Goal: Task Accomplishment & Management: Complete application form

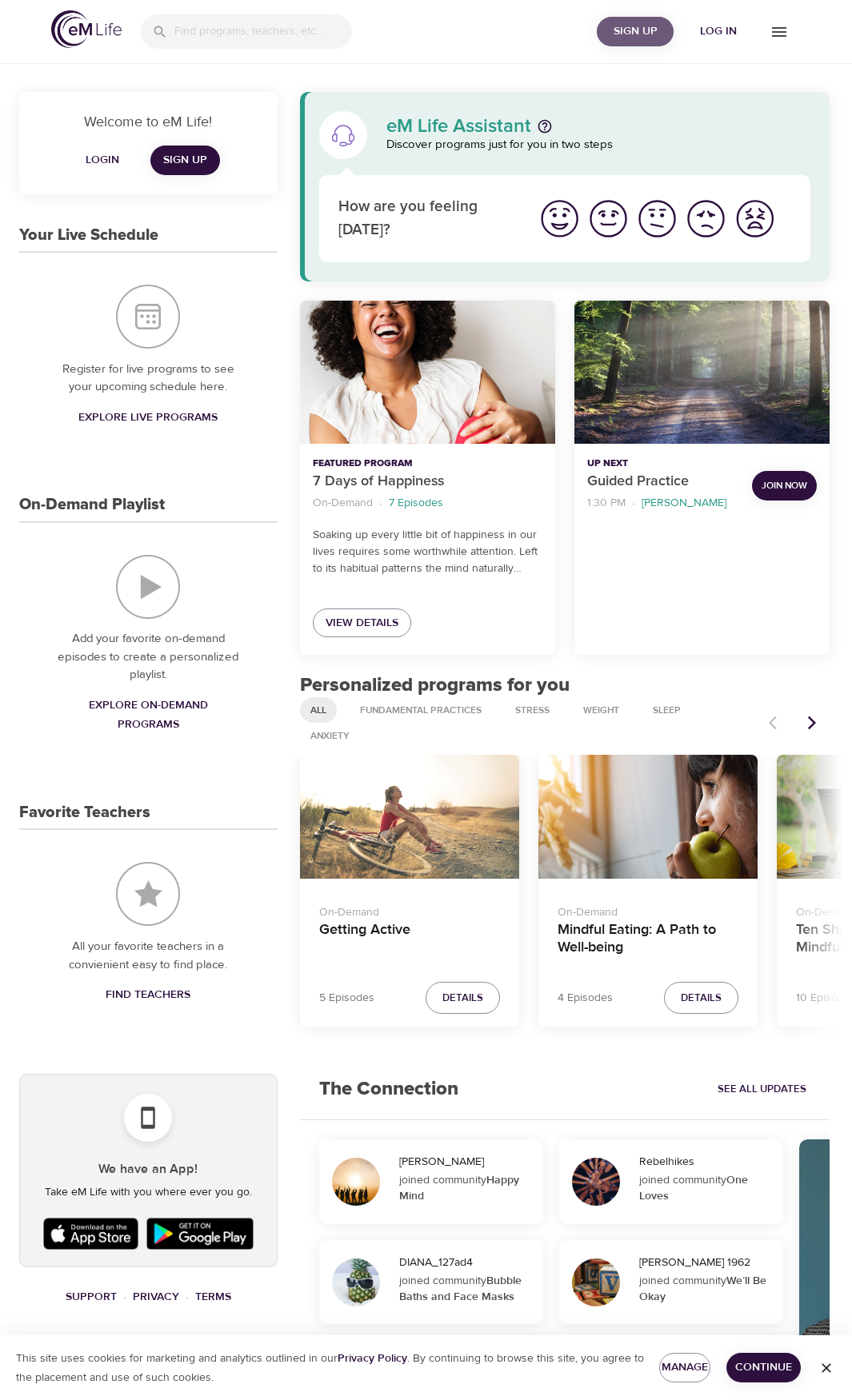
click at [629, 31] on span "Sign Up" at bounding box center [635, 32] width 64 height 20
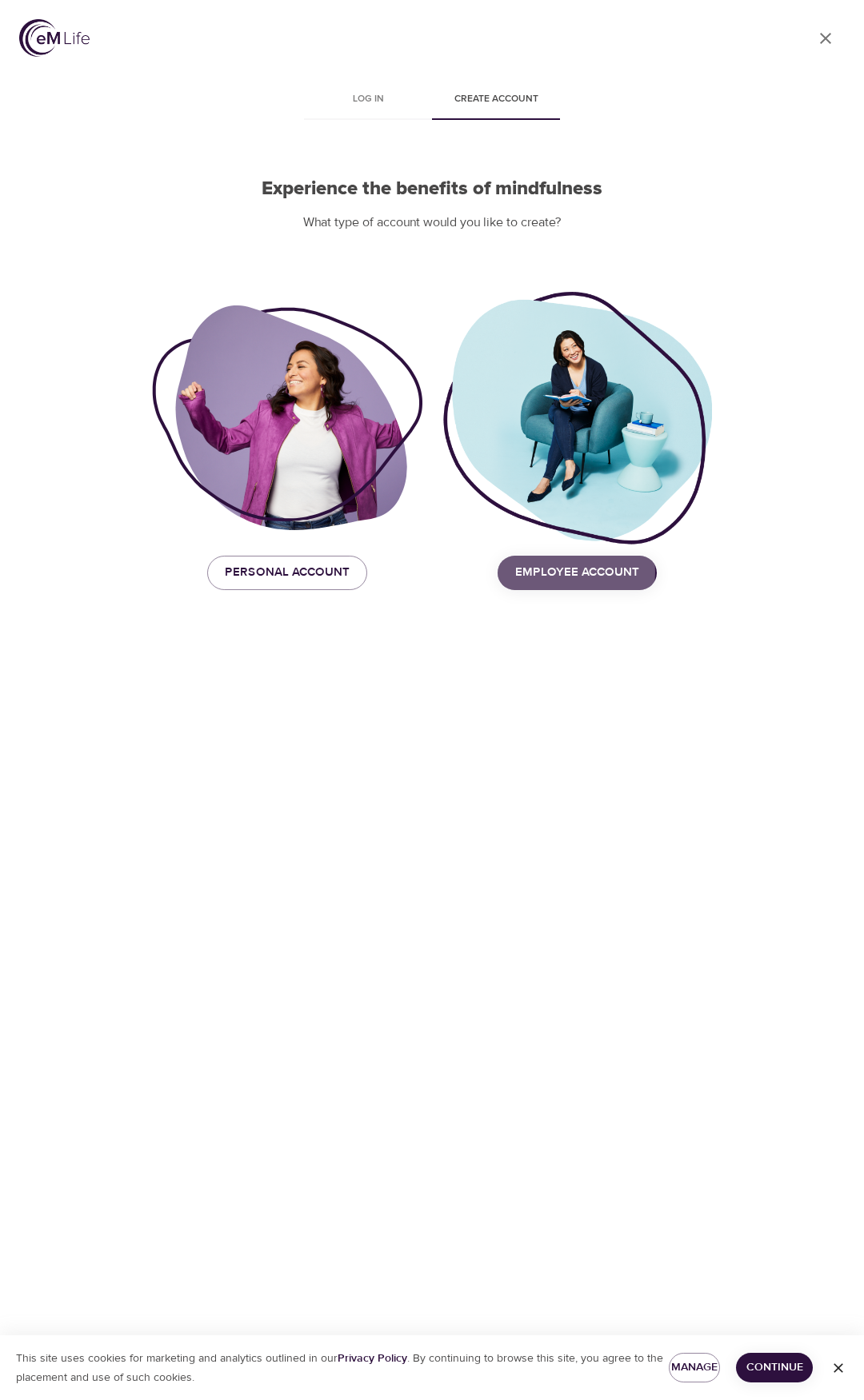
click at [549, 572] on span "Employee Account" at bounding box center [577, 572] width 124 height 21
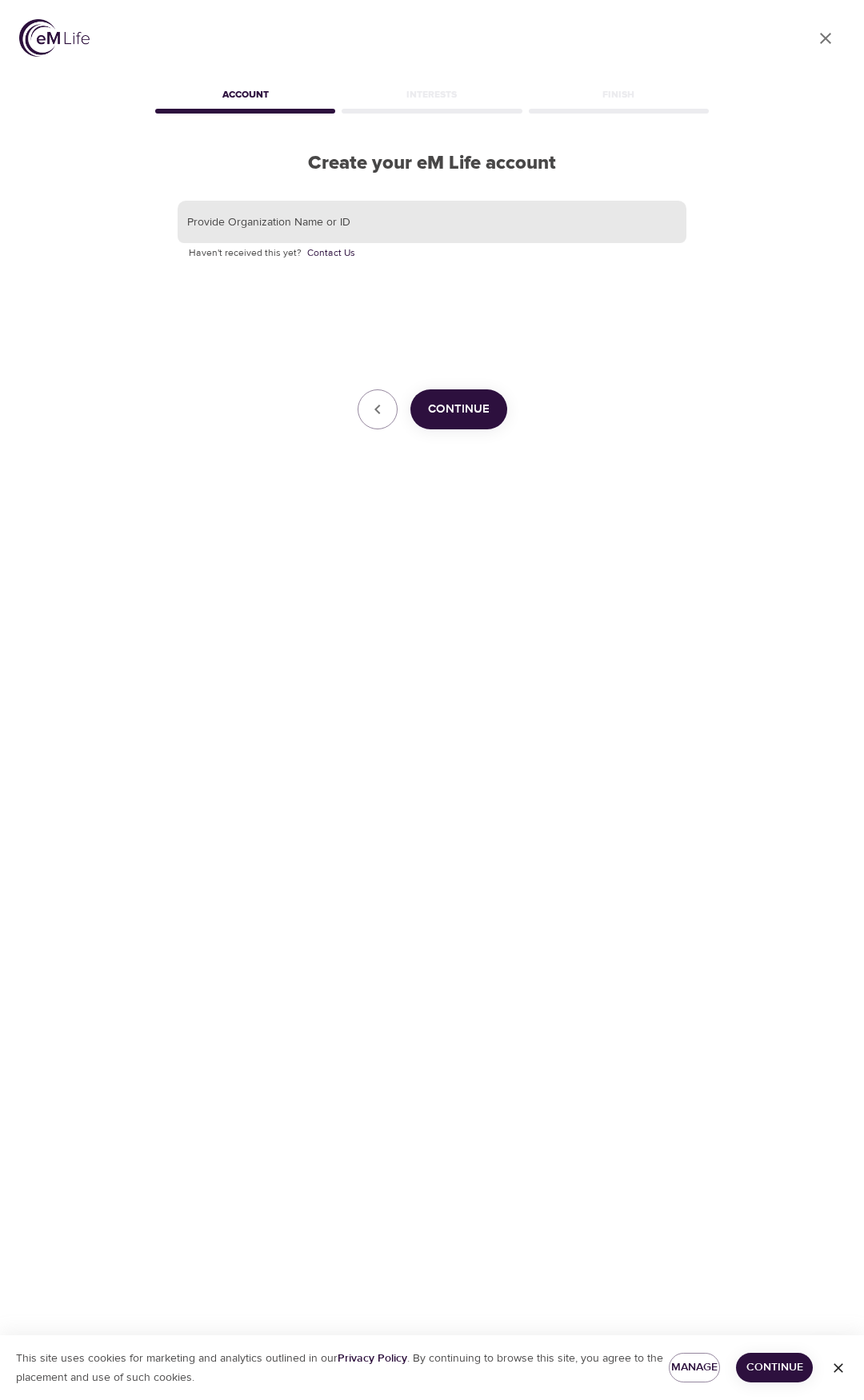
click at [323, 220] on input "text" at bounding box center [432, 222] width 508 height 43
type input "unitedrentals"
click at [464, 411] on span "Continue" at bounding box center [458, 409] width 61 height 21
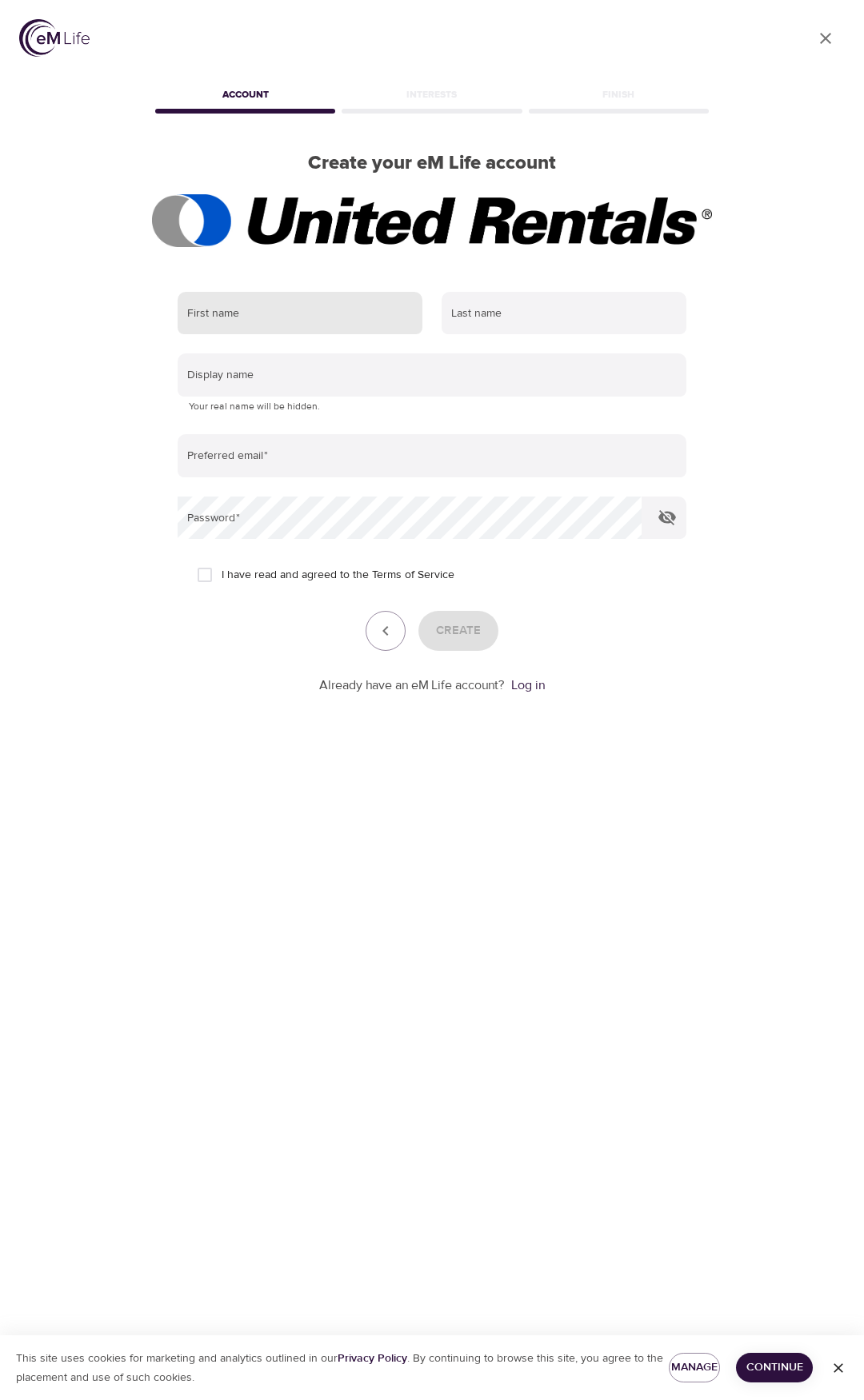
click at [368, 301] on input "text" at bounding box center [300, 313] width 245 height 43
type input "Michaela"
type input "Bickish"
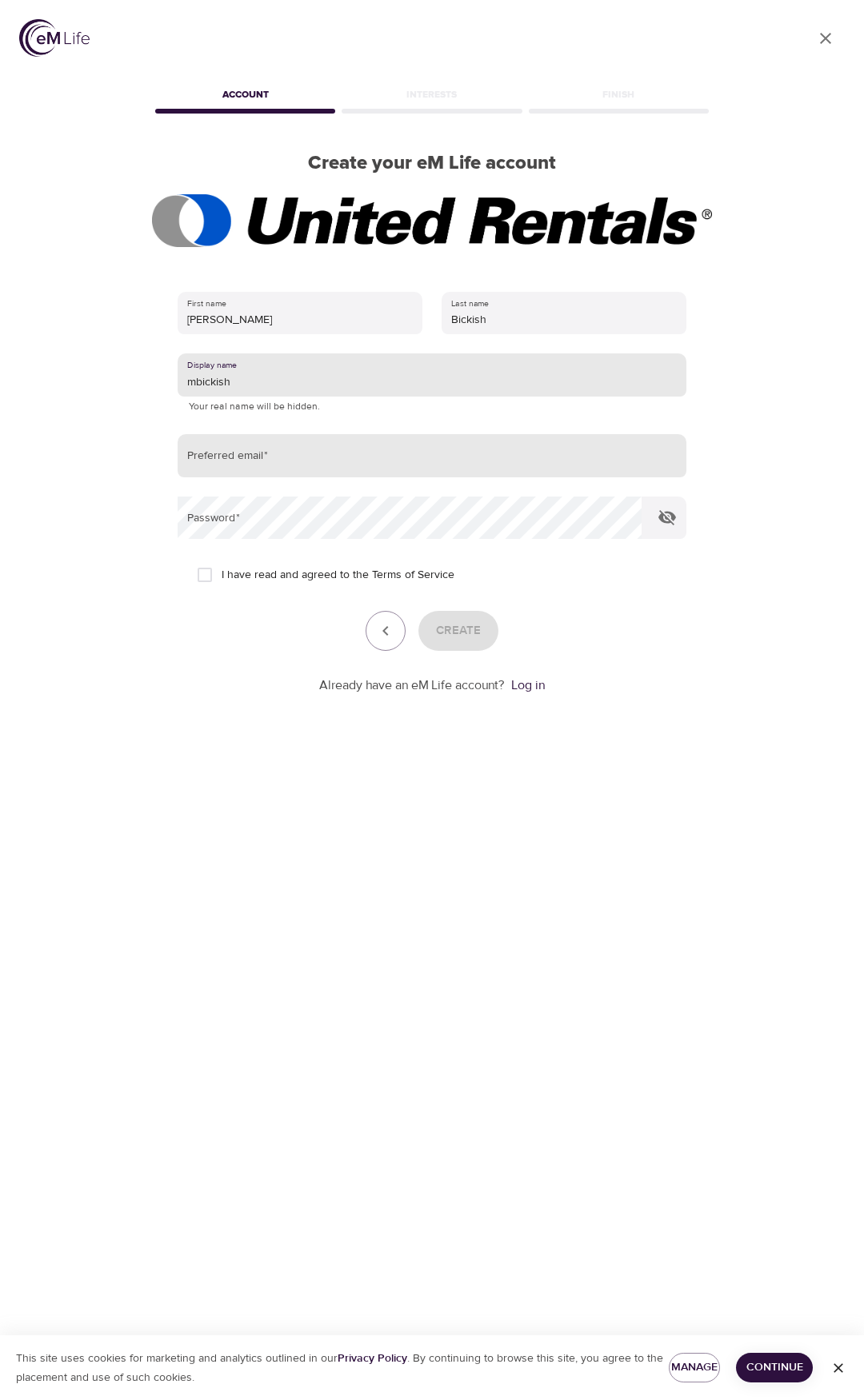
type input "mbickish"
click at [448, 444] on input "email" at bounding box center [432, 455] width 508 height 43
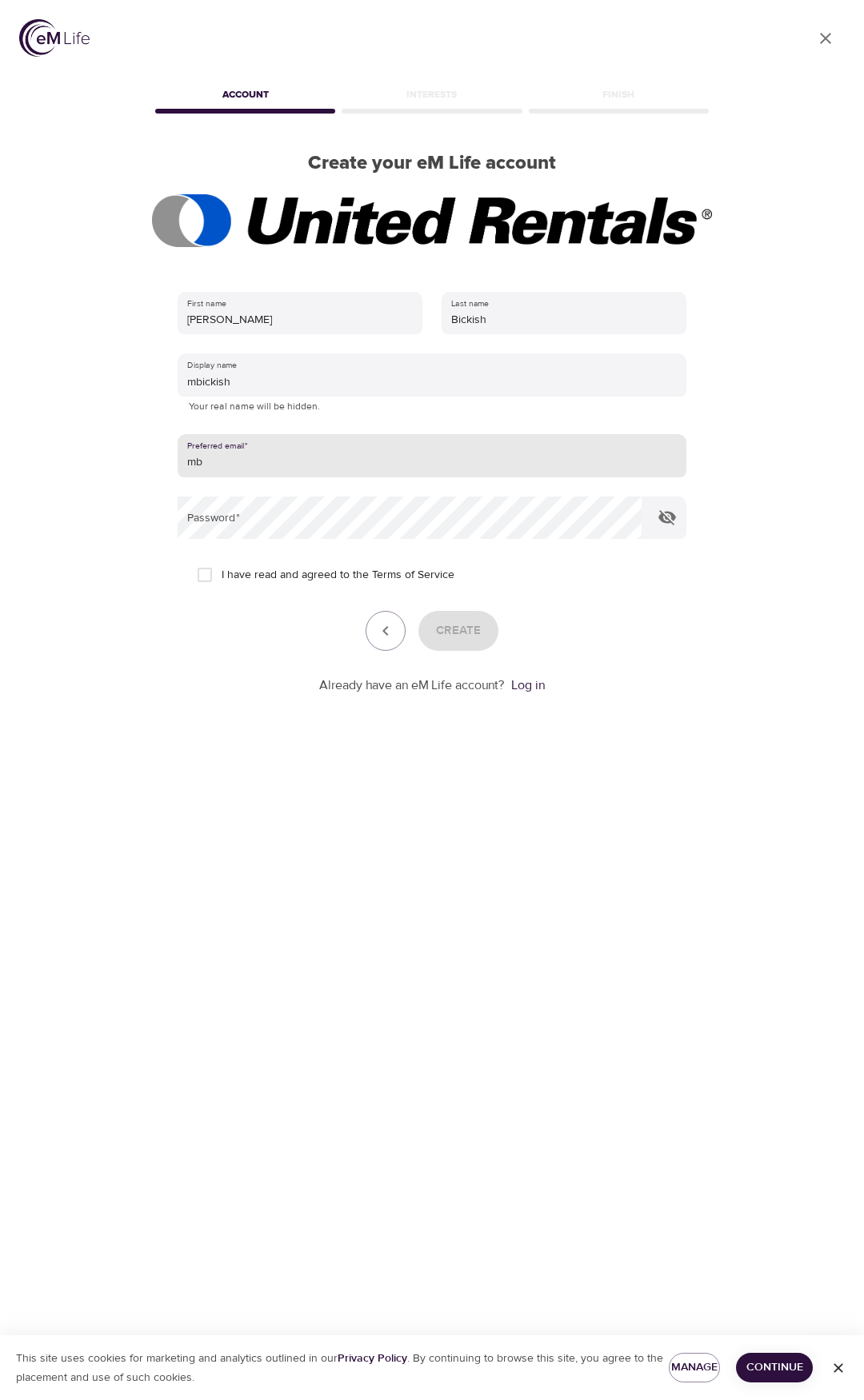
type input "m"
type input "mbickish1@outlook.com"
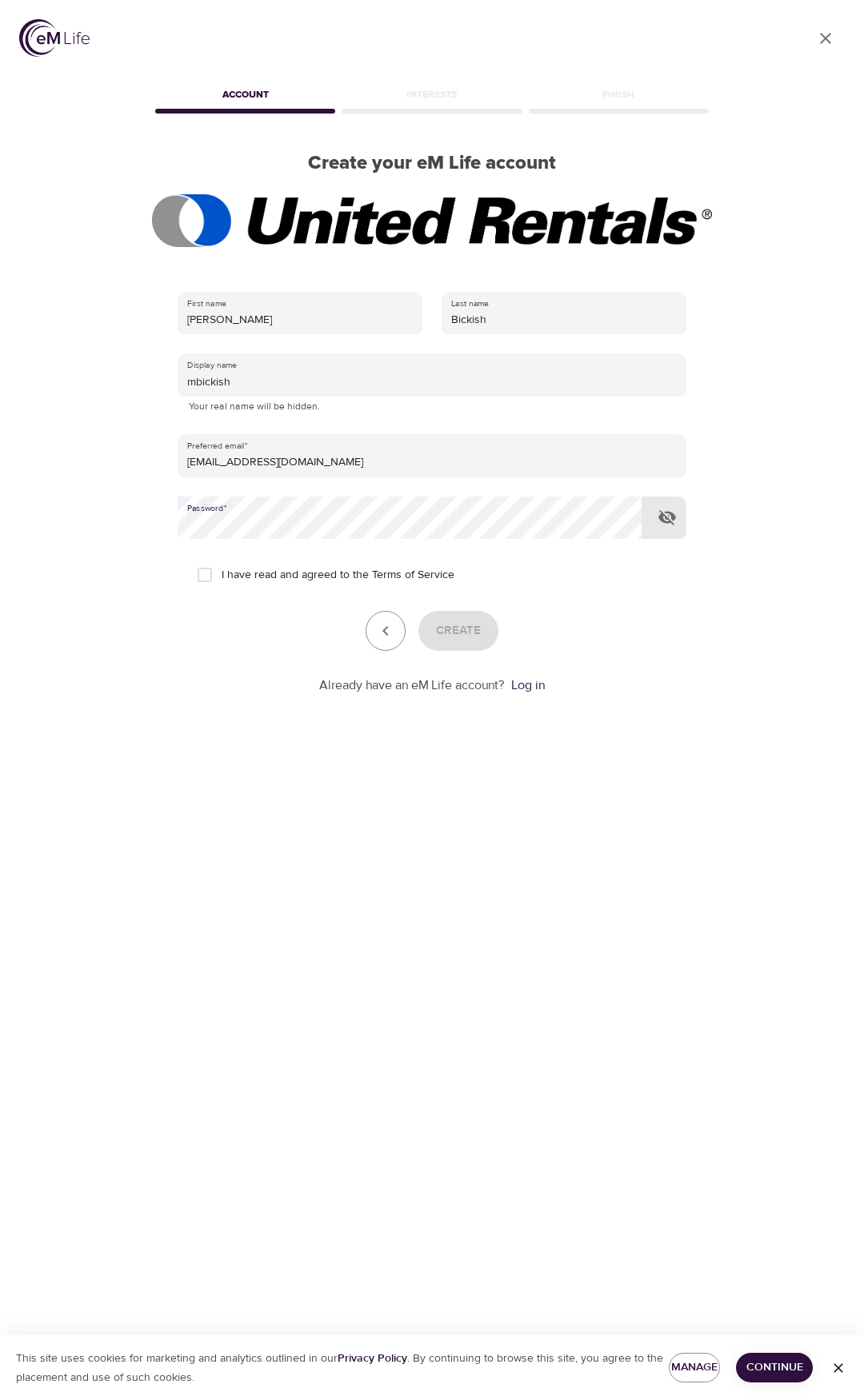
click at [642, 517] on div at bounding box center [642, 517] width 0 height 0
click at [206, 572] on input "I have read and agreed to the Terms of Service" at bounding box center [205, 575] width 34 height 34
checkbox input "true"
click at [437, 632] on span "Create" at bounding box center [458, 631] width 45 height 21
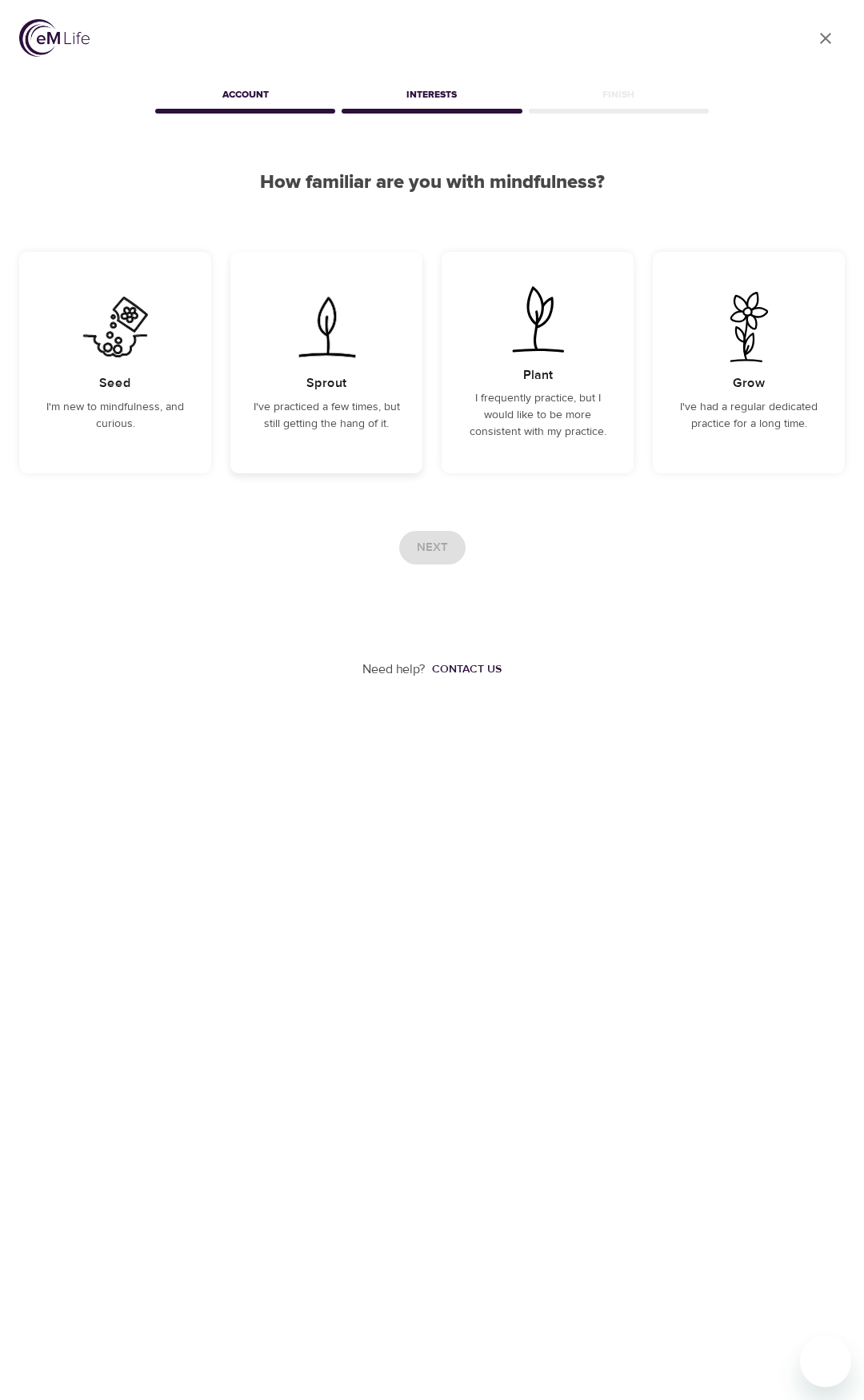
click at [372, 425] on p "I've practiced a few times, but still getting the hang of it." at bounding box center [326, 416] width 154 height 34
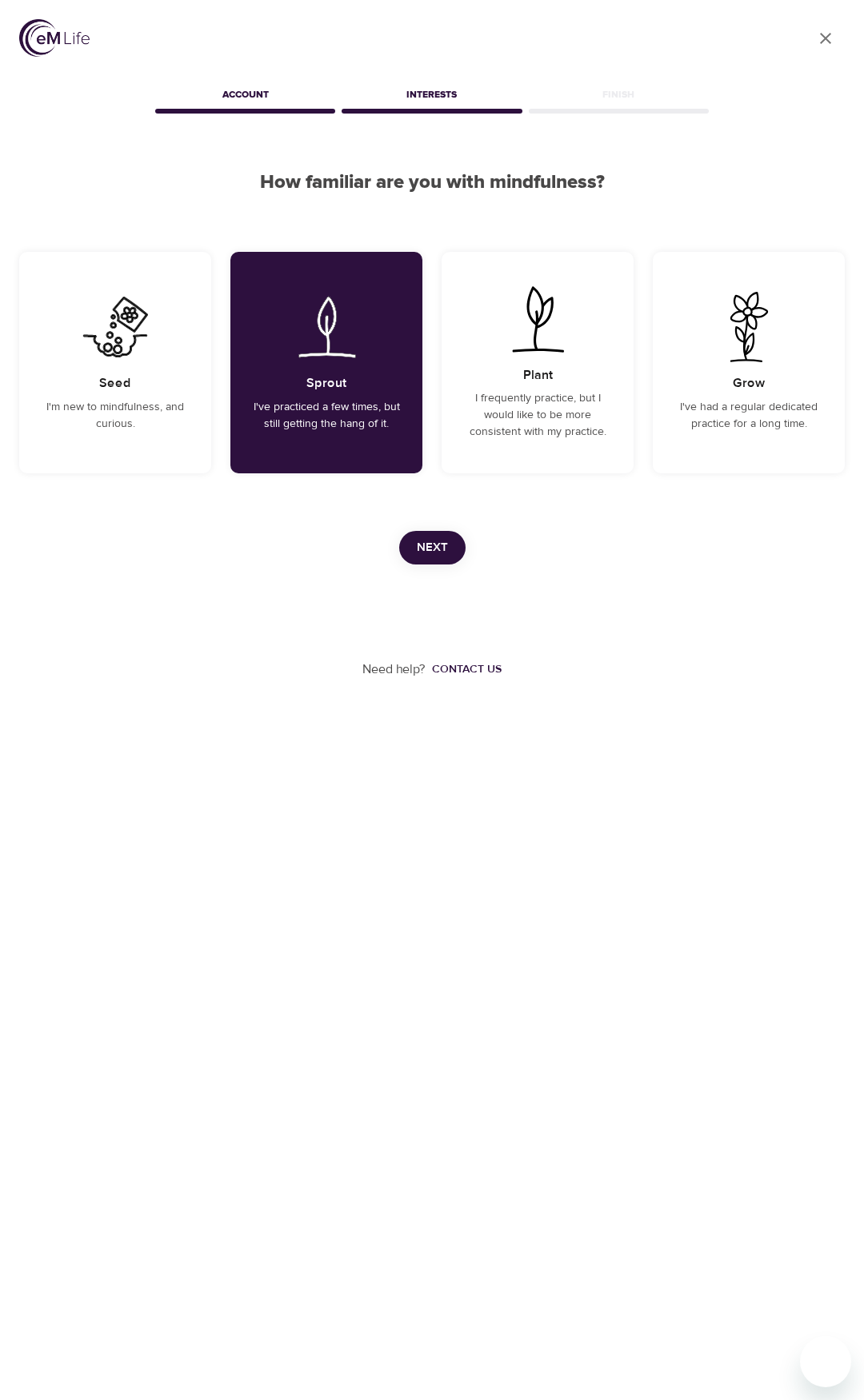
click at [432, 543] on span "Next" at bounding box center [432, 547] width 31 height 21
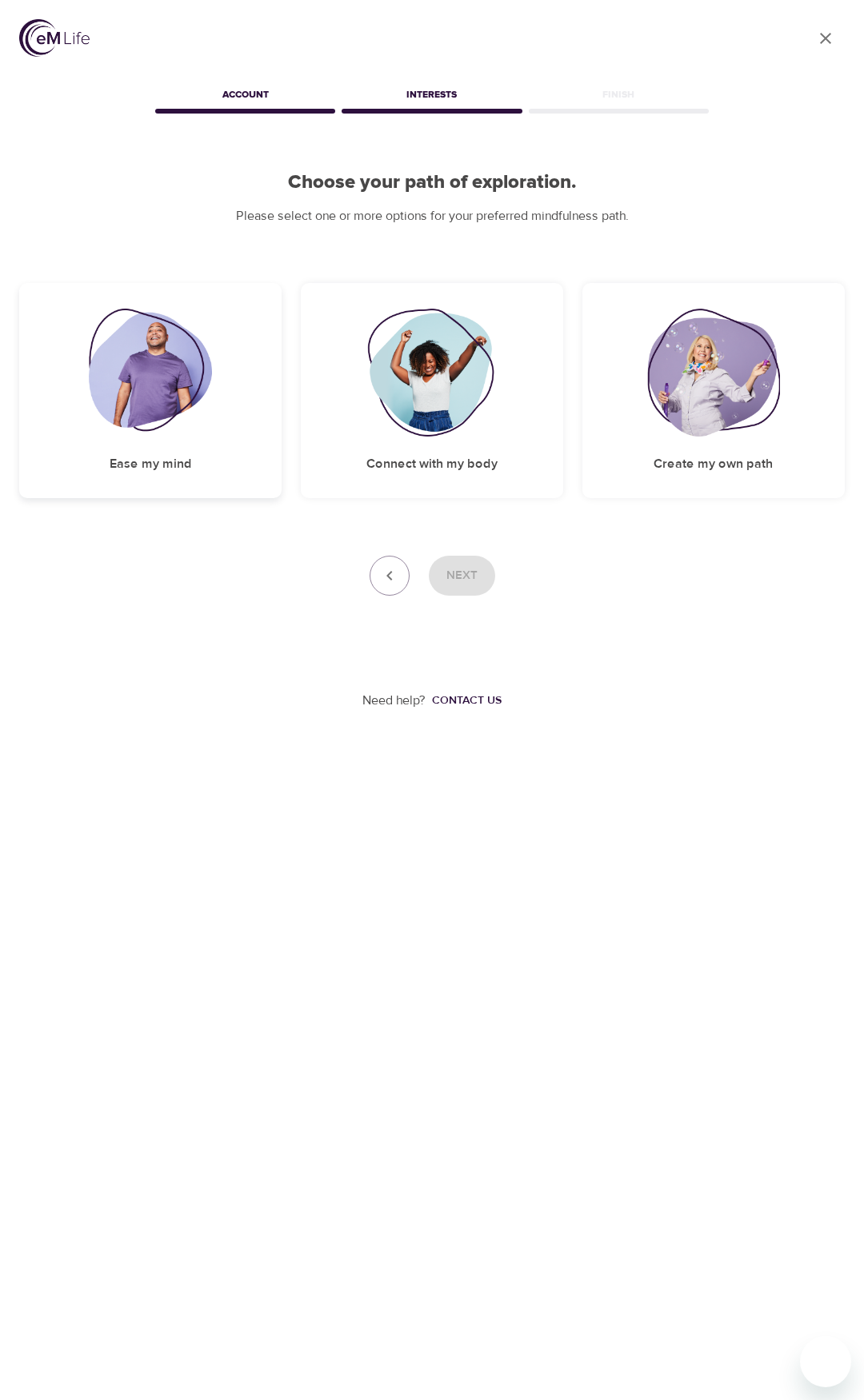
click at [257, 400] on div "Ease my mind" at bounding box center [150, 390] width 262 height 215
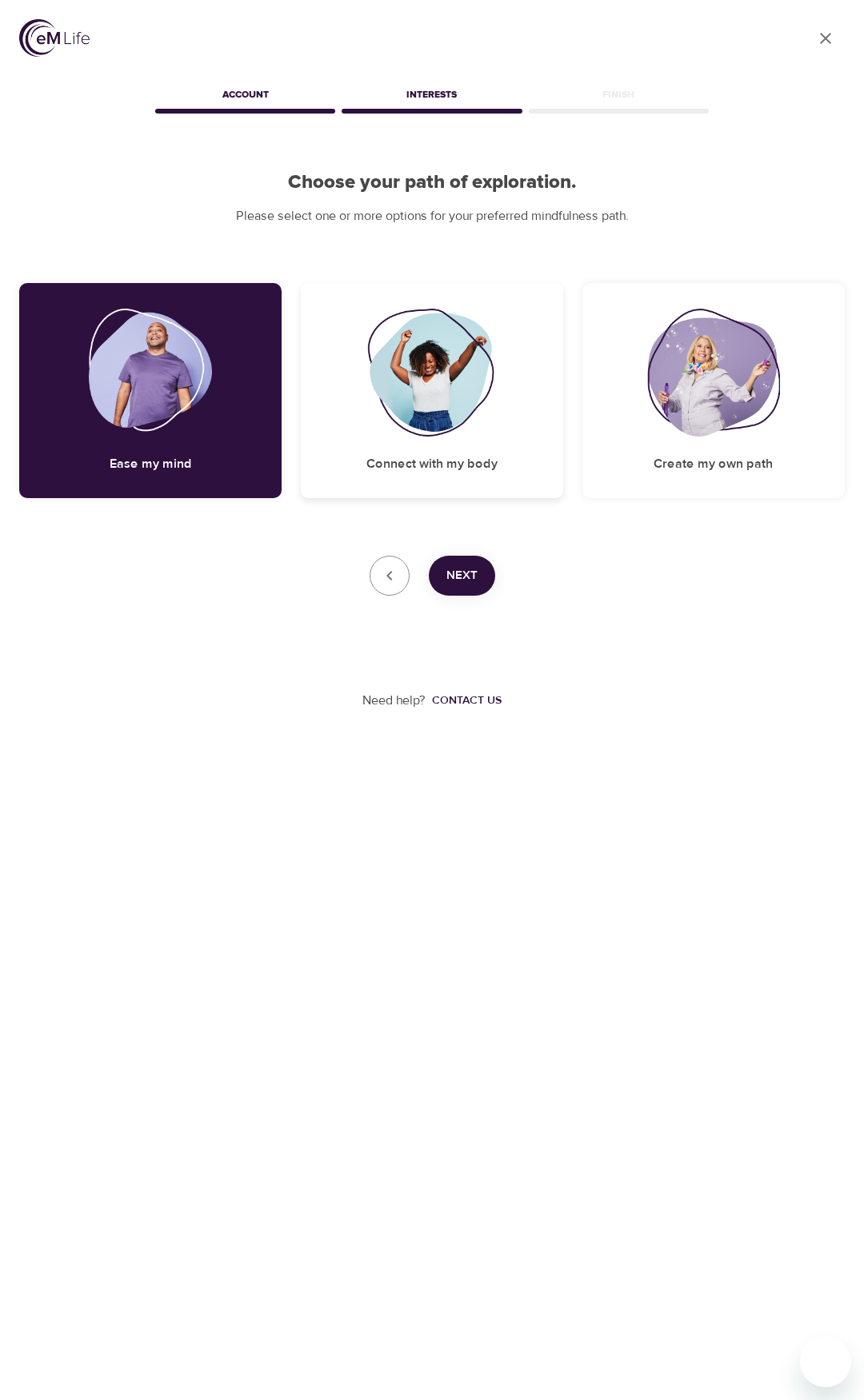
click at [416, 404] on img at bounding box center [432, 373] width 130 height 128
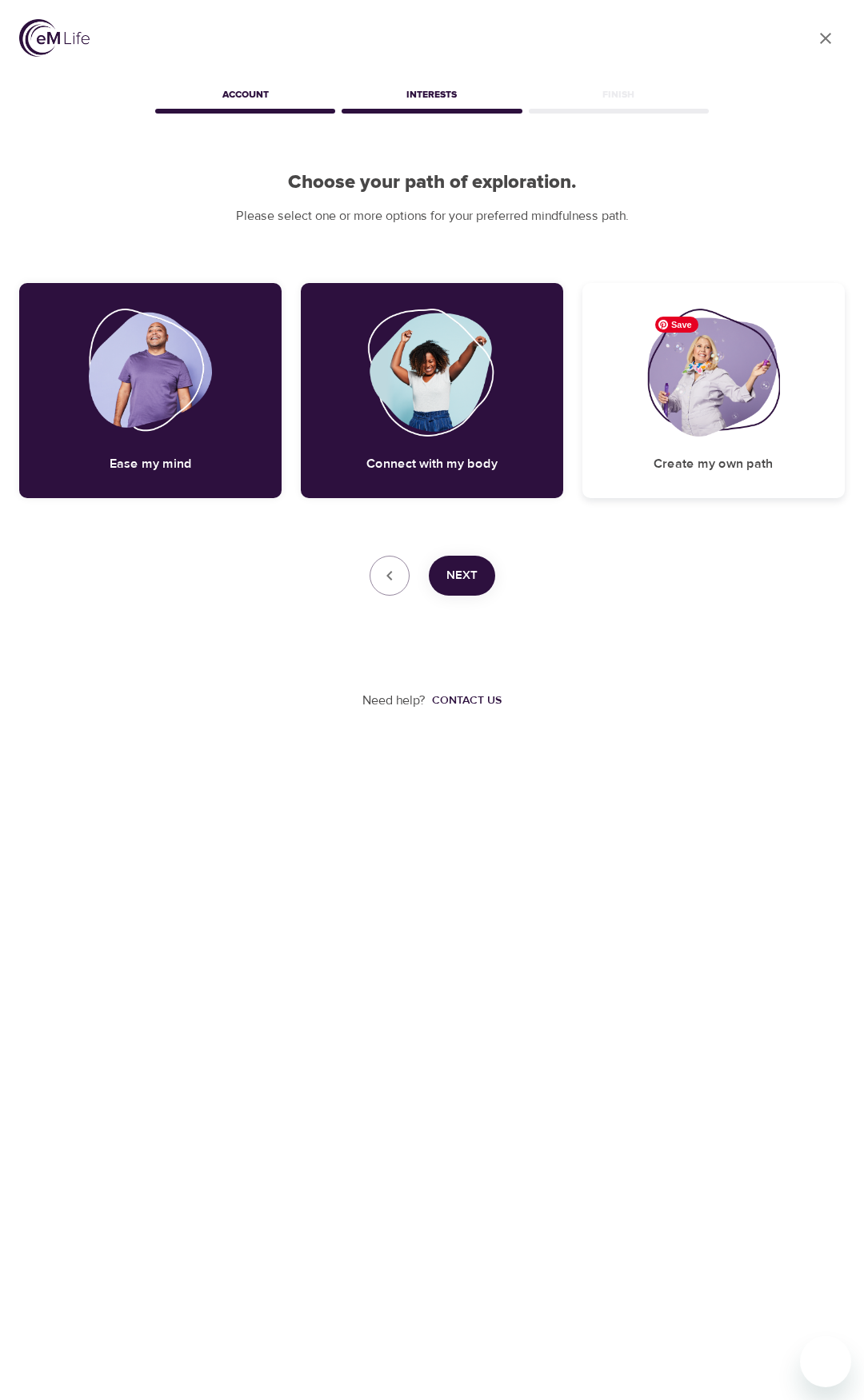
click at [650, 406] on img at bounding box center [713, 373] width 133 height 128
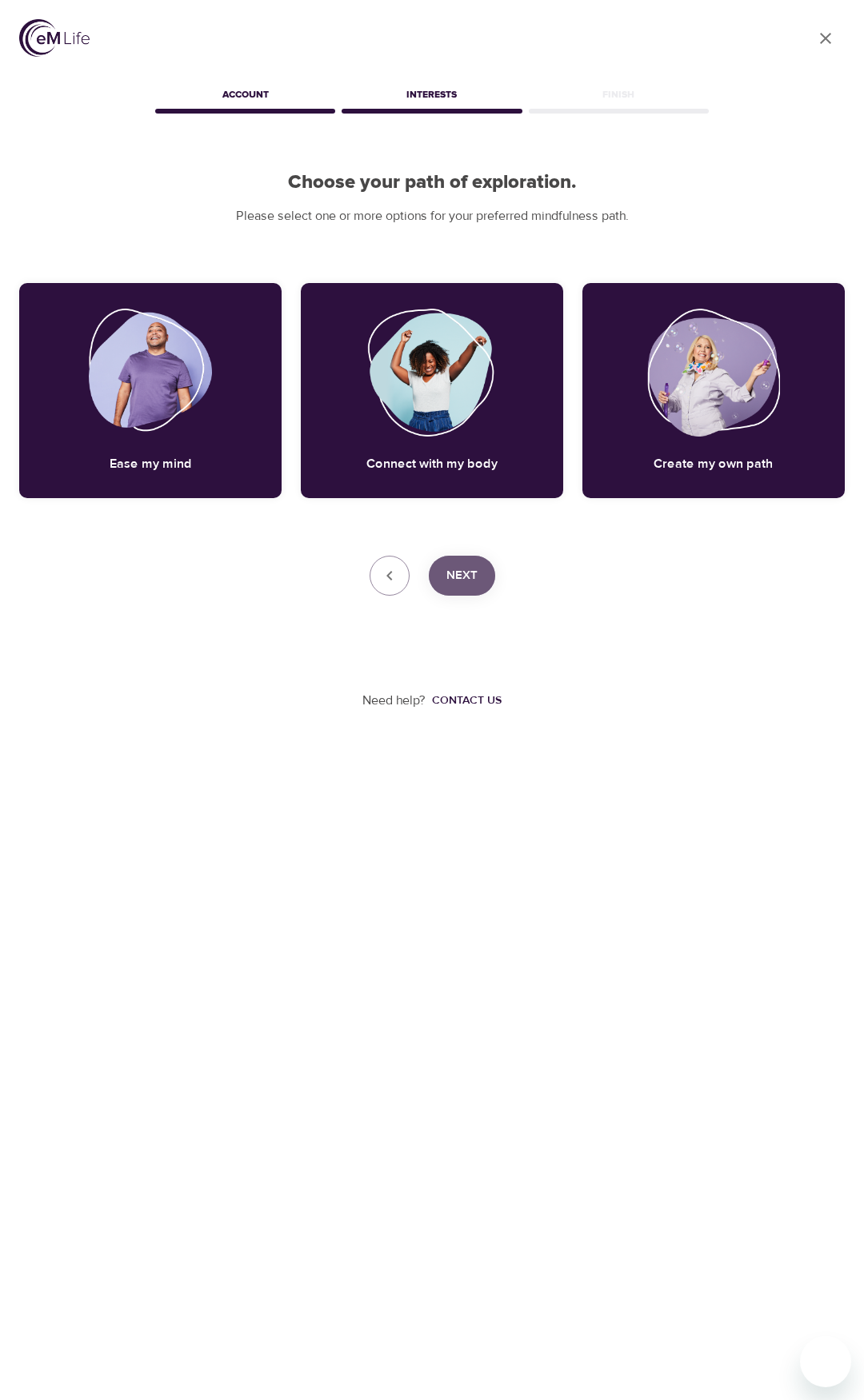
click at [475, 569] on span "Next" at bounding box center [462, 576] width 31 height 21
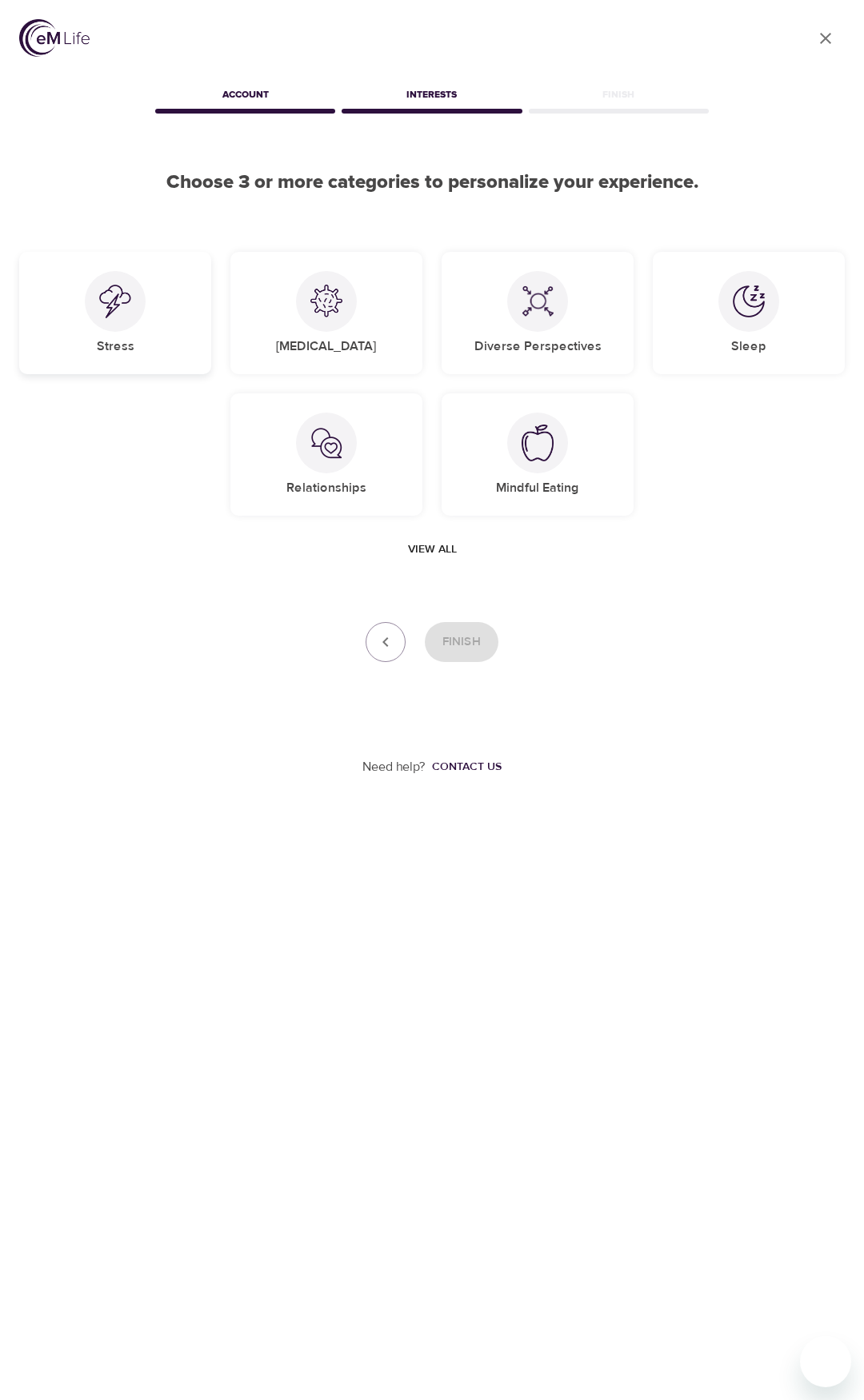
click at [152, 316] on div "Stress" at bounding box center [115, 313] width 192 height 122
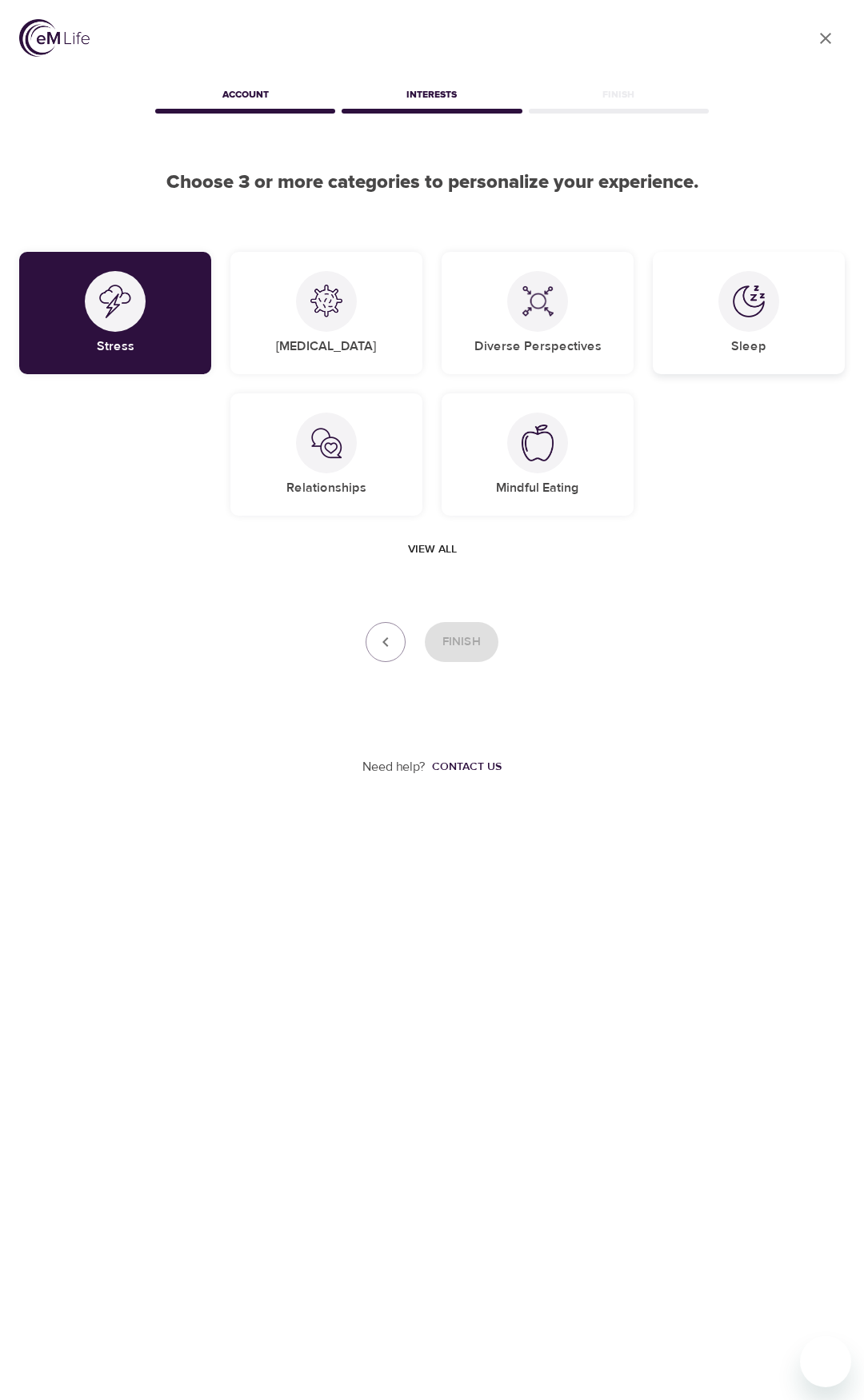
click at [749, 313] on img at bounding box center [748, 301] width 32 height 32
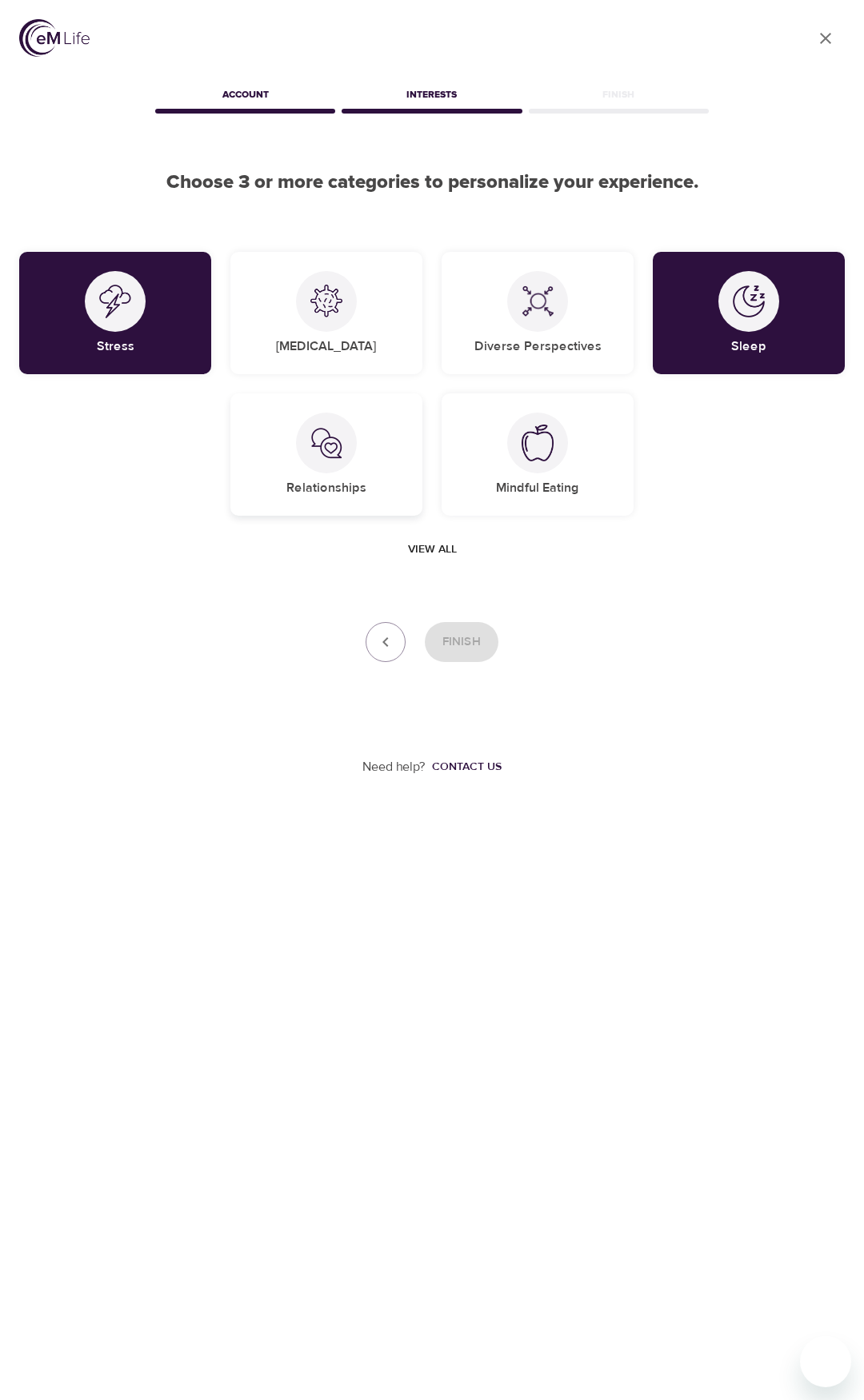
click at [355, 470] on div "Relationships" at bounding box center [326, 454] width 192 height 122
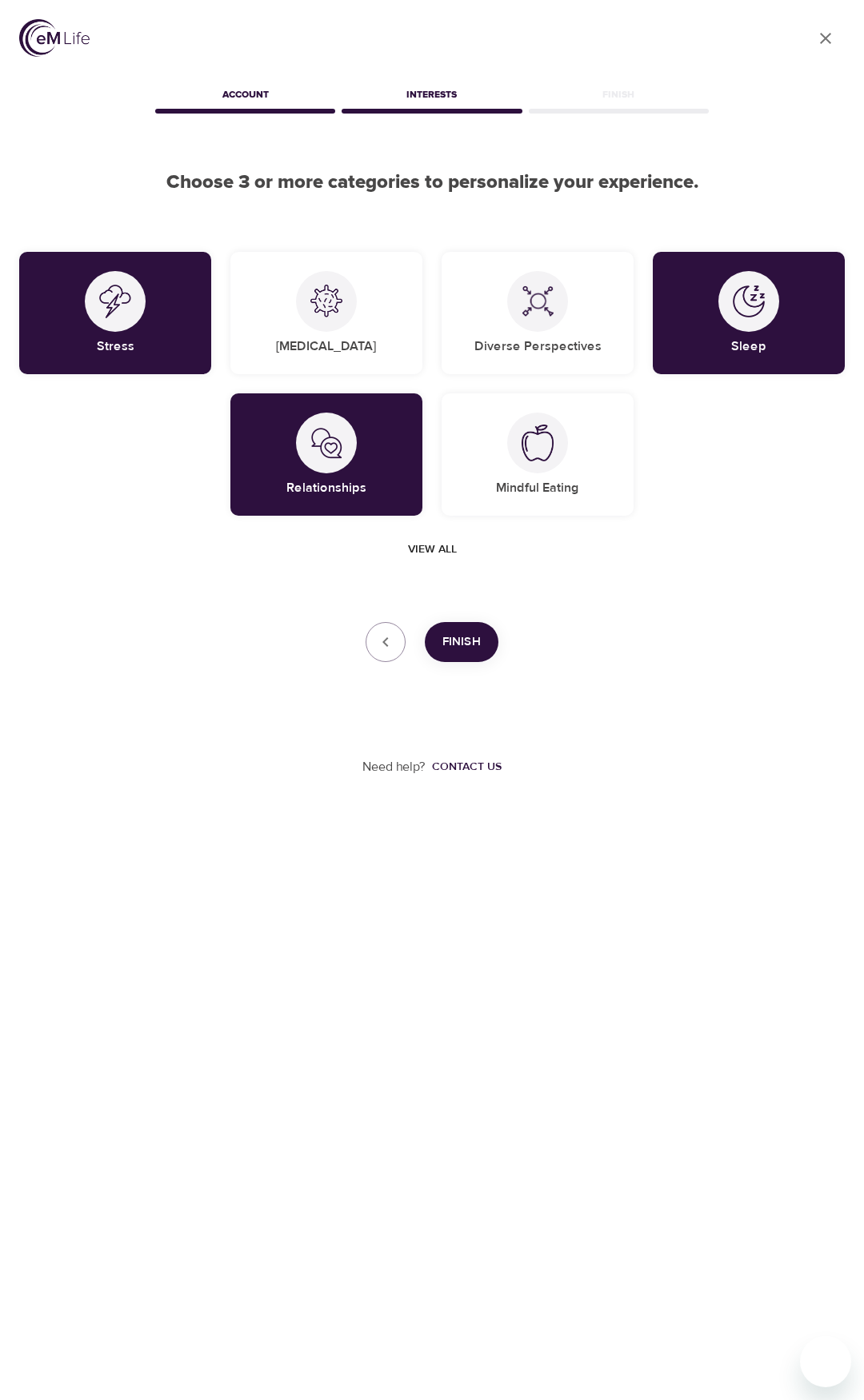
click at [425, 549] on span "View all" at bounding box center [432, 550] width 48 height 20
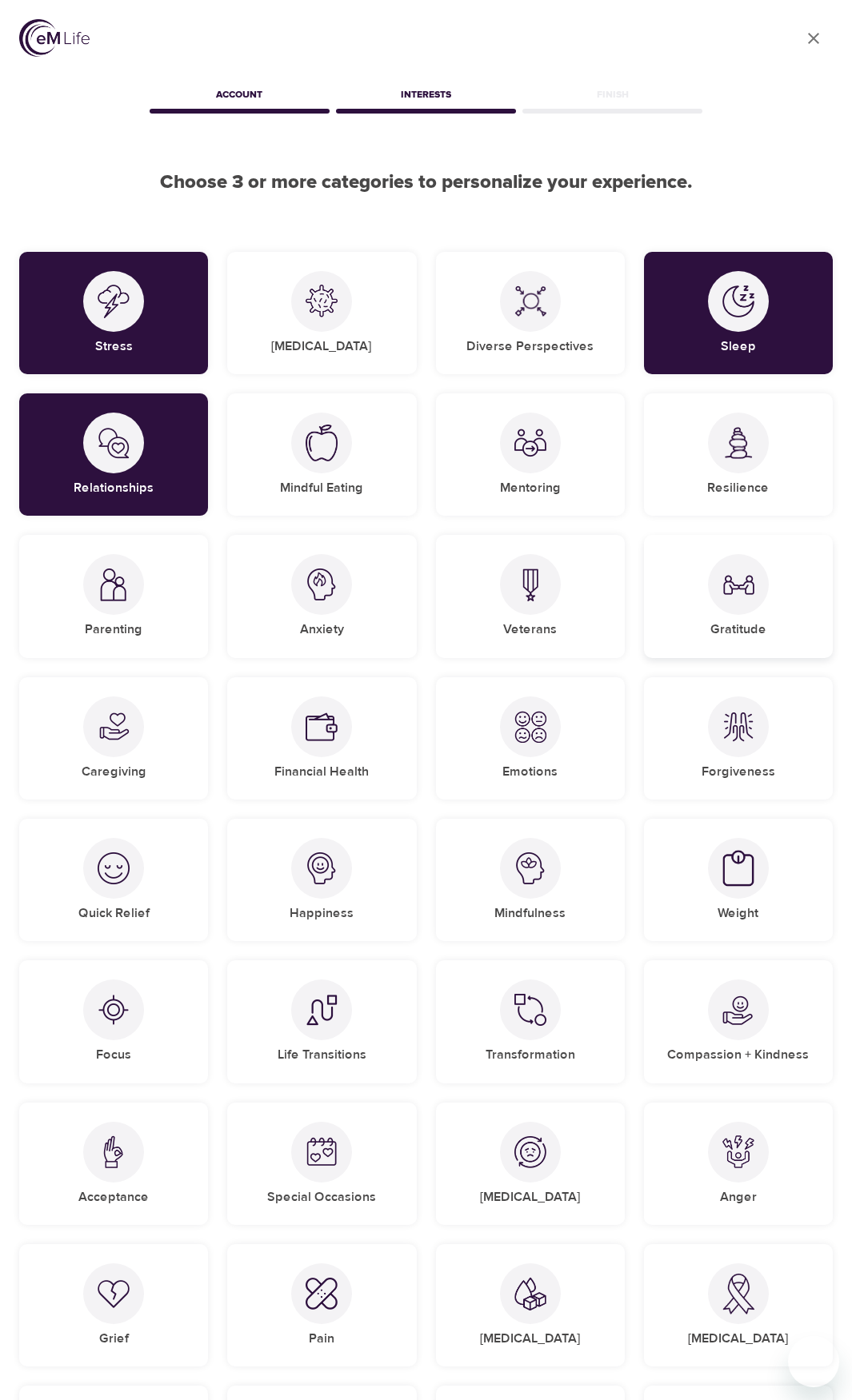
click at [717, 594] on div at bounding box center [738, 584] width 60 height 60
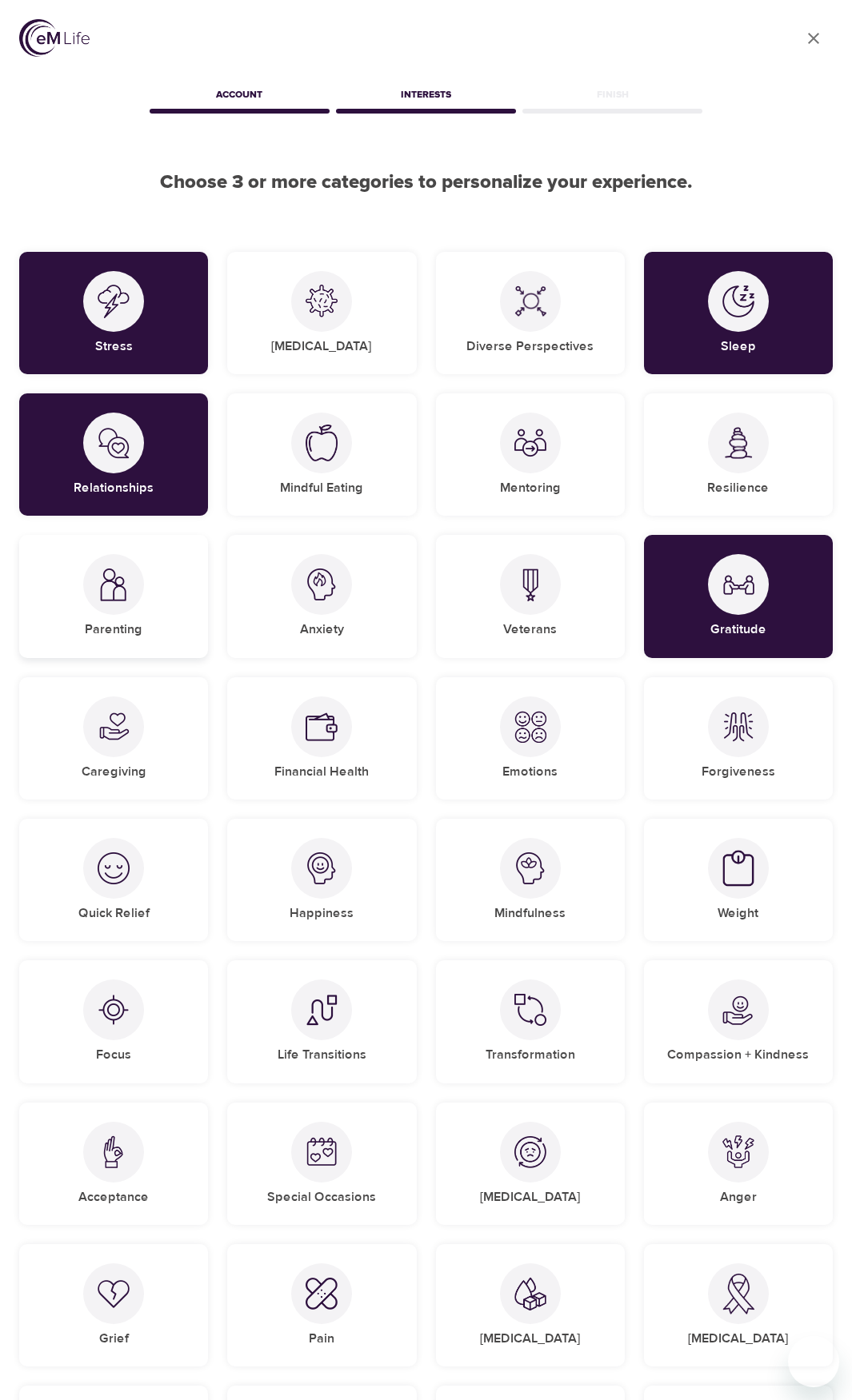
click at [131, 603] on div at bounding box center [113, 584] width 60 height 60
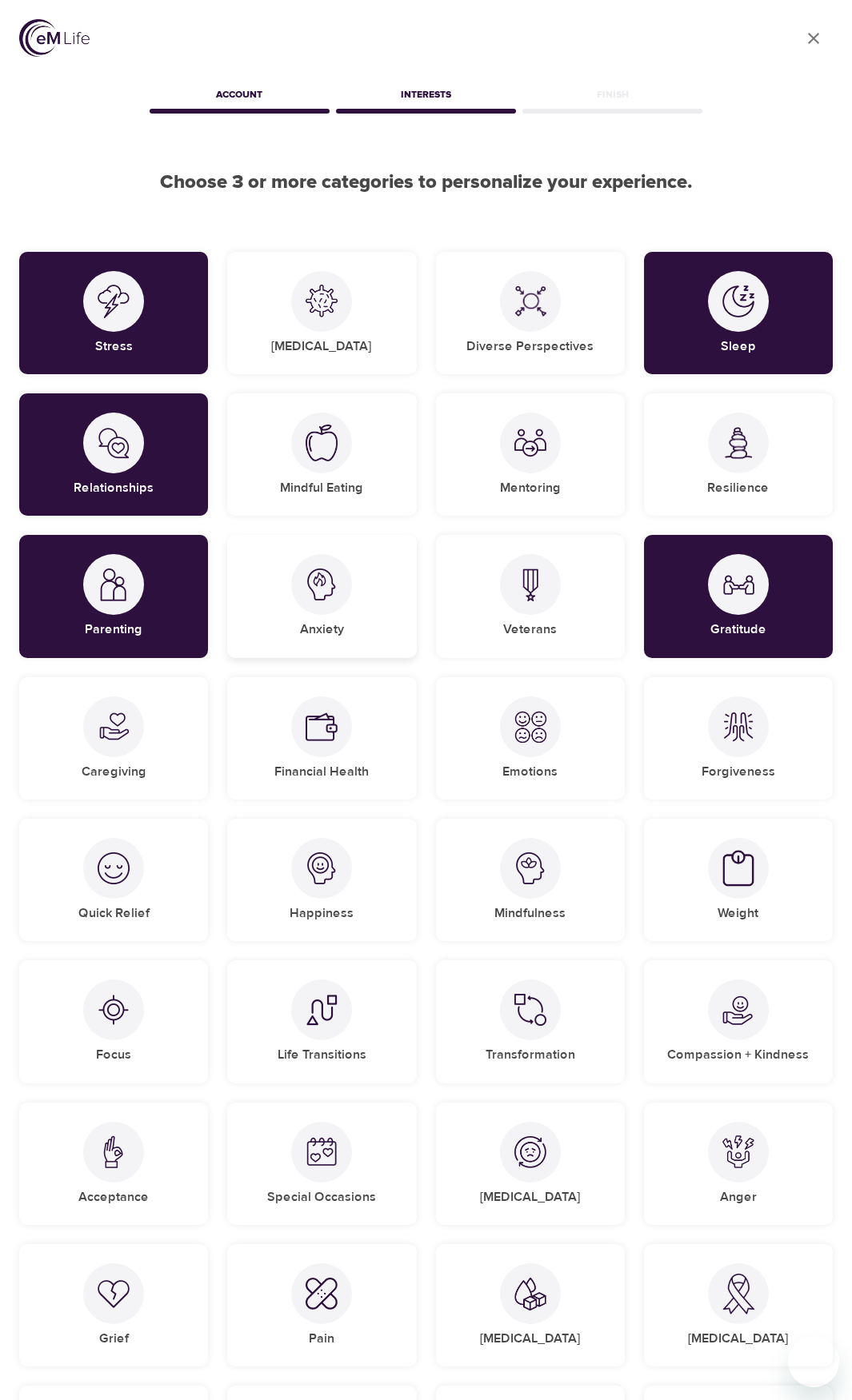
click at [310, 617] on div "Anxiety" at bounding box center [321, 596] width 188 height 122
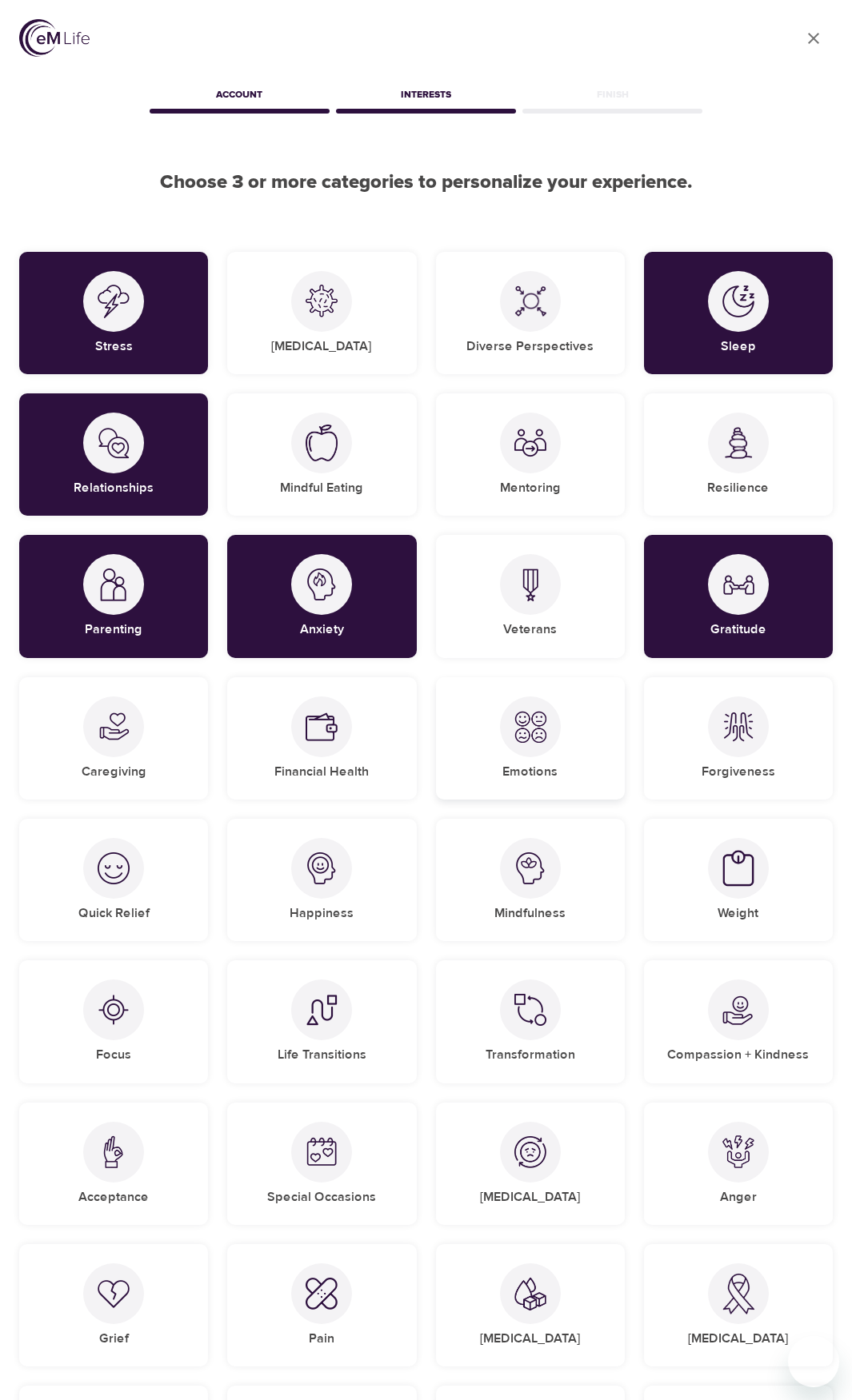
click at [484, 719] on div "Emotions" at bounding box center [530, 738] width 188 height 122
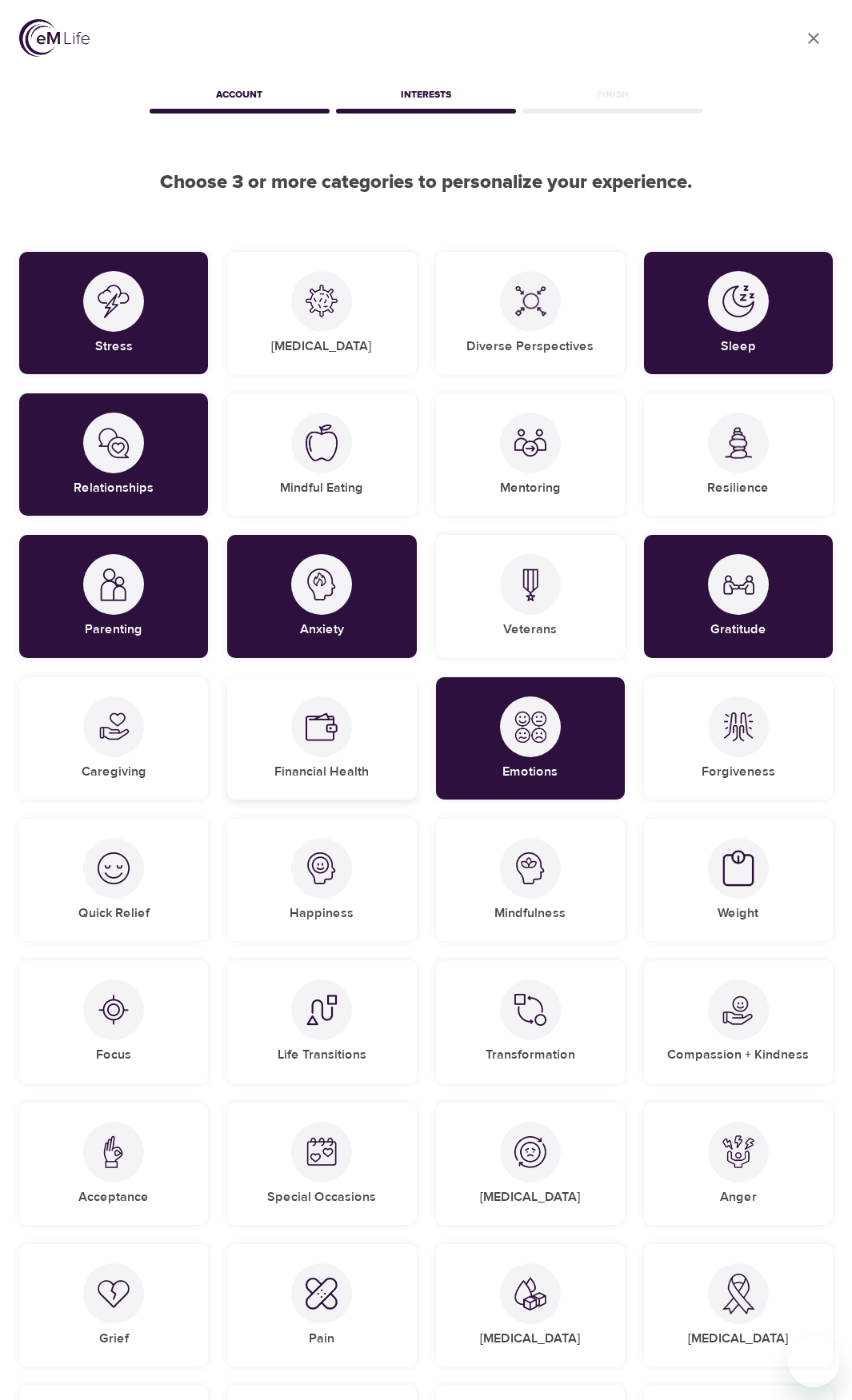
click at [384, 726] on div "Financial Health" at bounding box center [321, 738] width 188 height 122
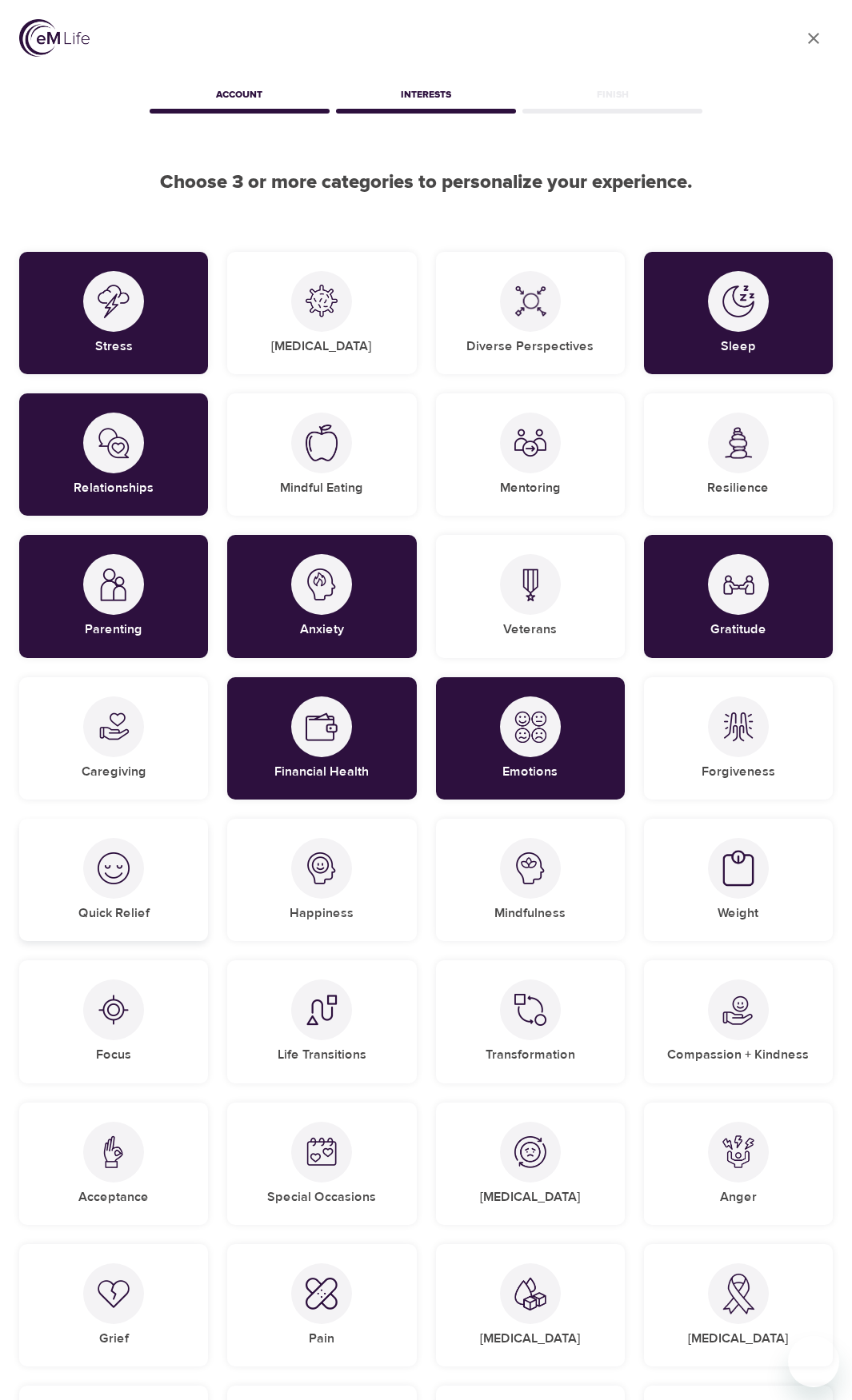
click at [115, 867] on img at bounding box center [113, 868] width 32 height 32
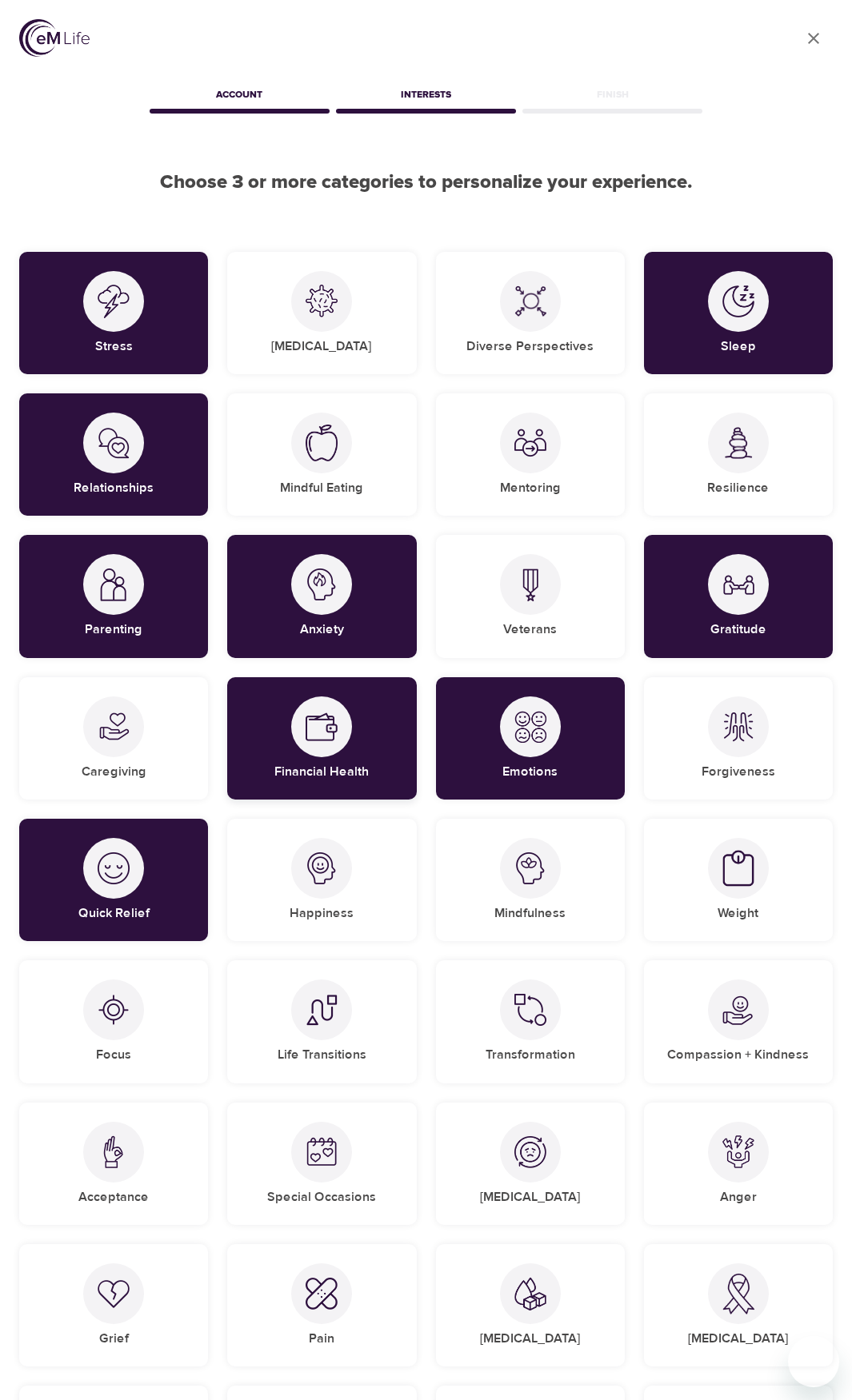
scroll to position [80, 0]
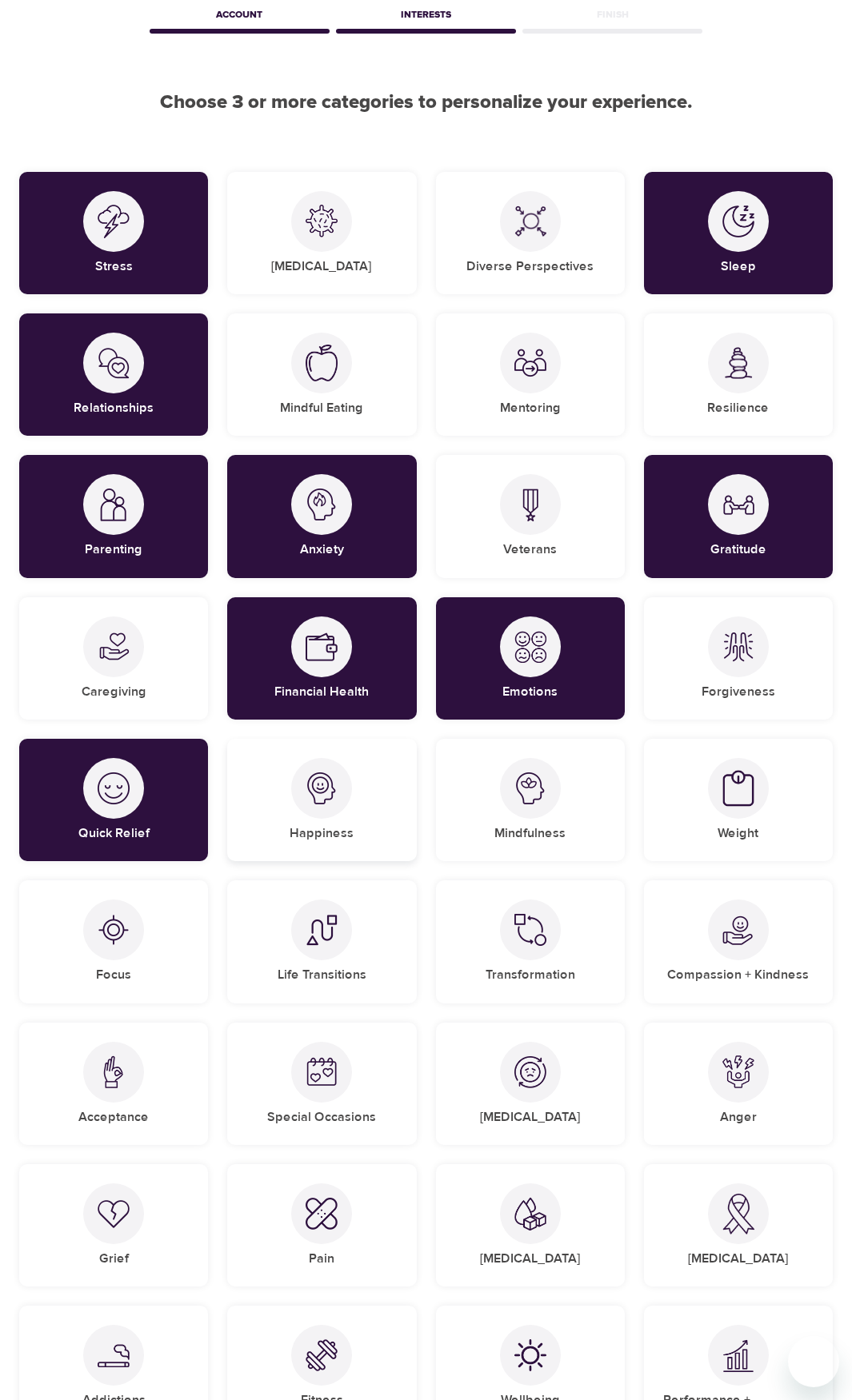
click at [349, 822] on div "Happiness" at bounding box center [321, 800] width 188 height 122
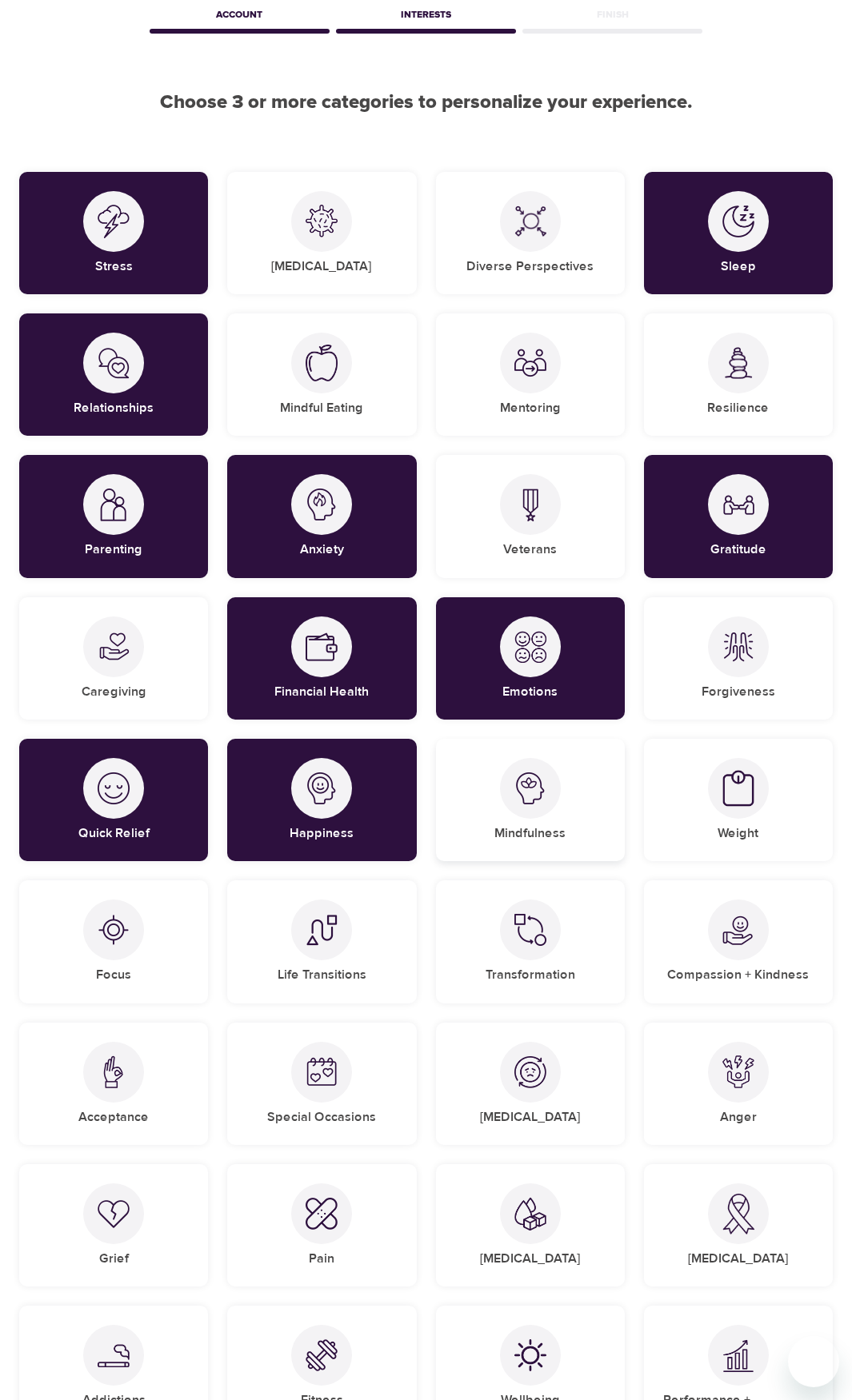
click at [488, 803] on div "Mindfulness" at bounding box center [530, 800] width 188 height 122
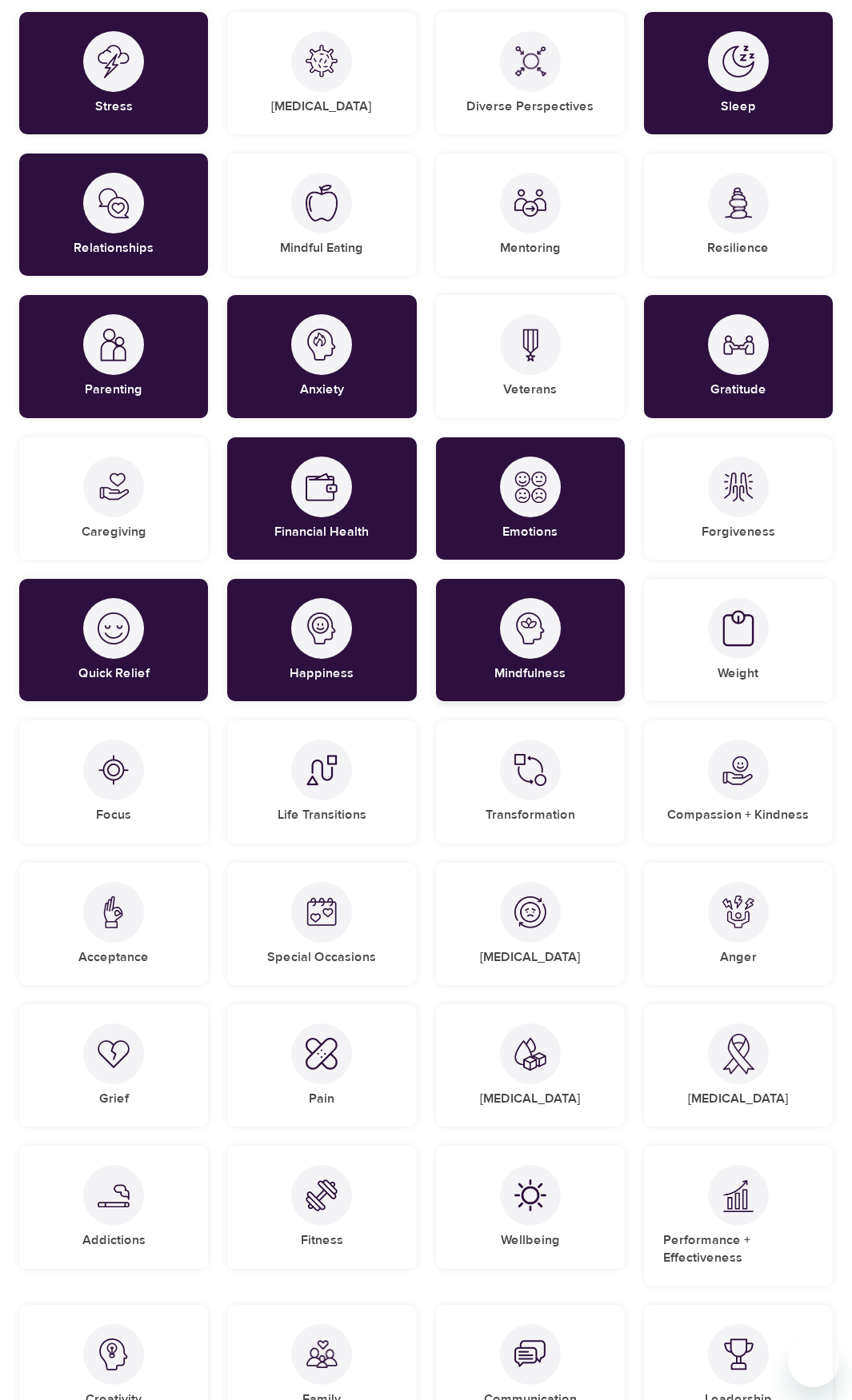
scroll to position [320, 0]
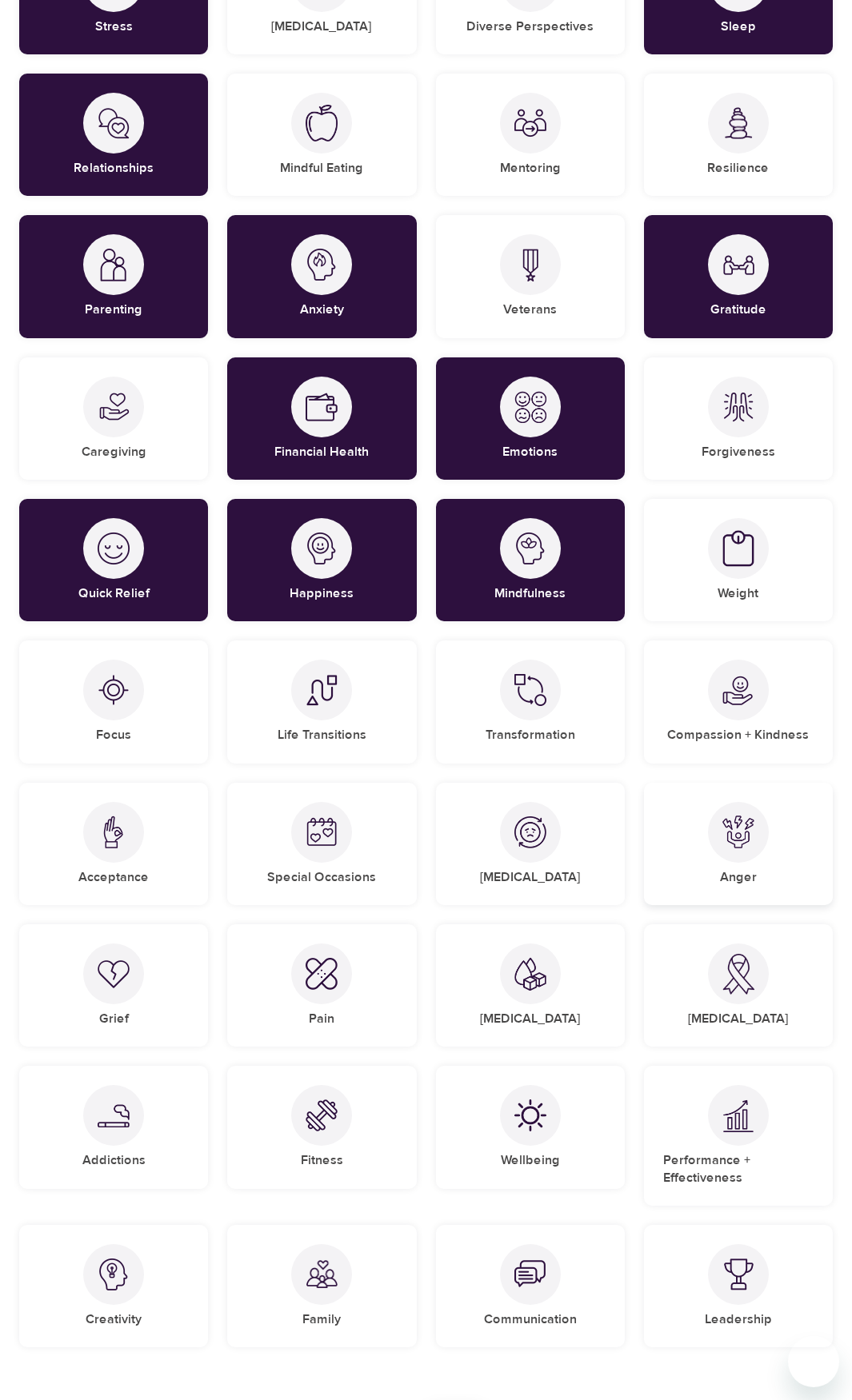
click at [743, 855] on div at bounding box center [738, 833] width 60 height 60
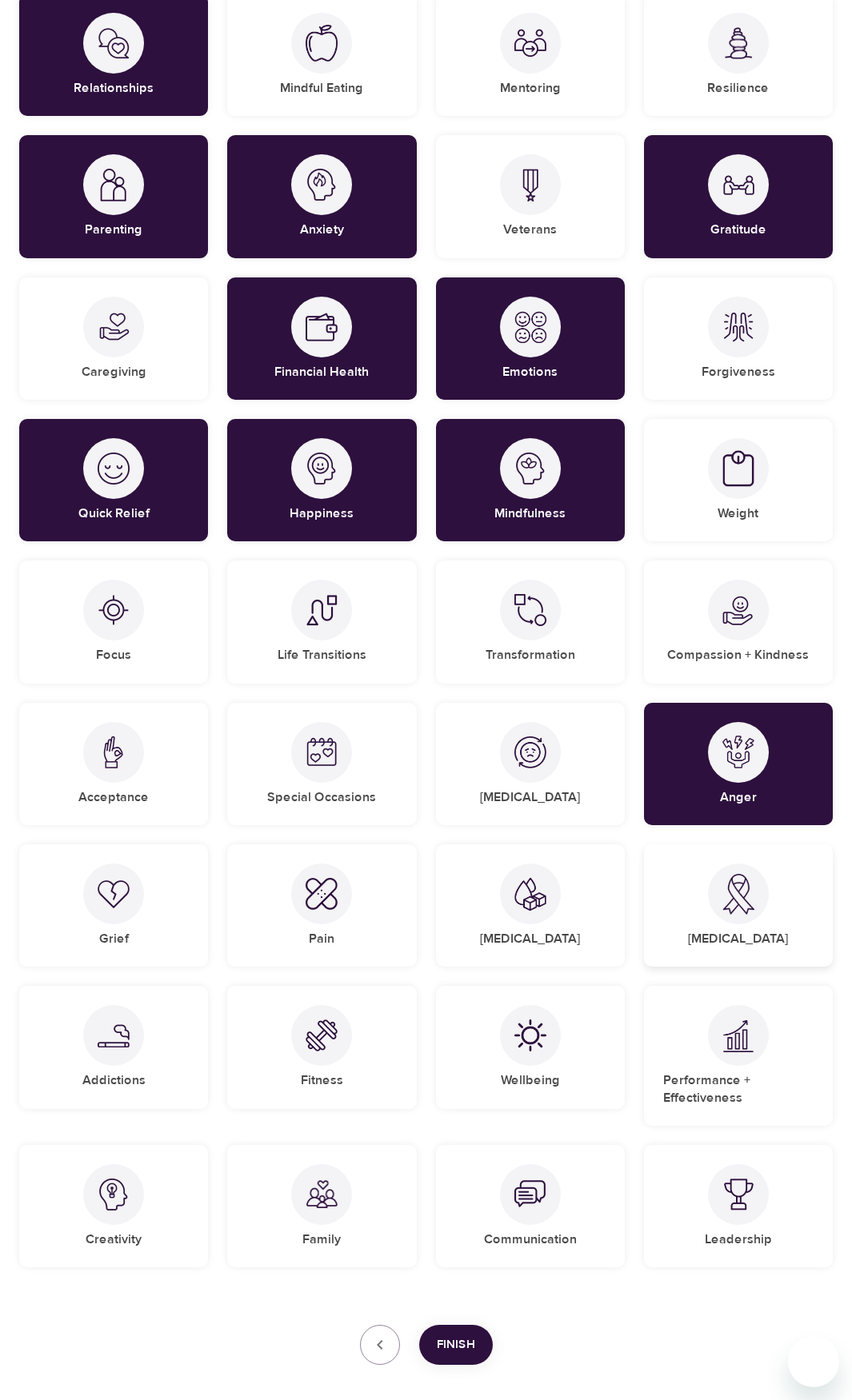
scroll to position [479, 0]
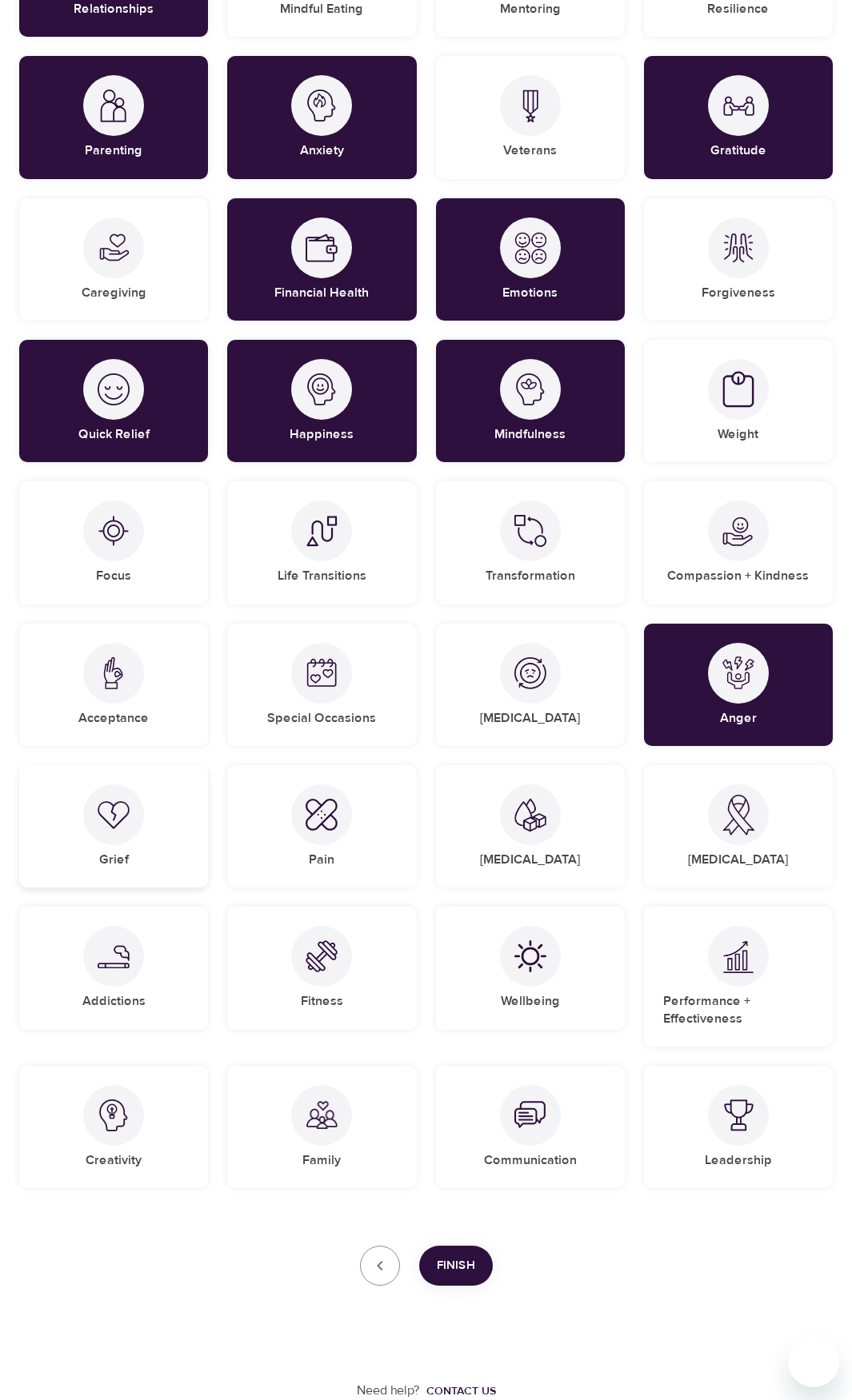
click at [164, 835] on div "Grief" at bounding box center [113, 826] width 188 height 122
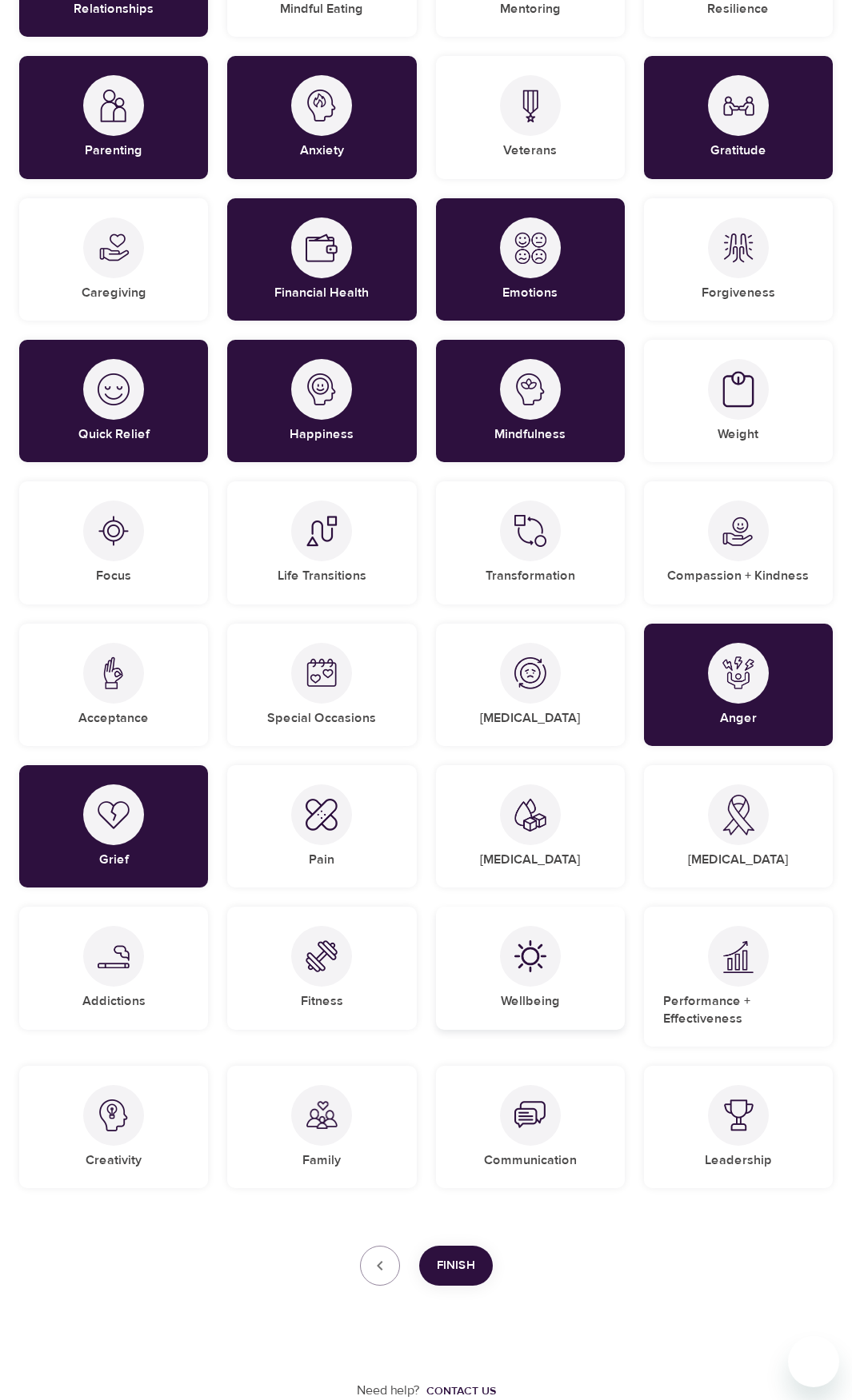
click at [543, 955] on img at bounding box center [530, 956] width 32 height 32
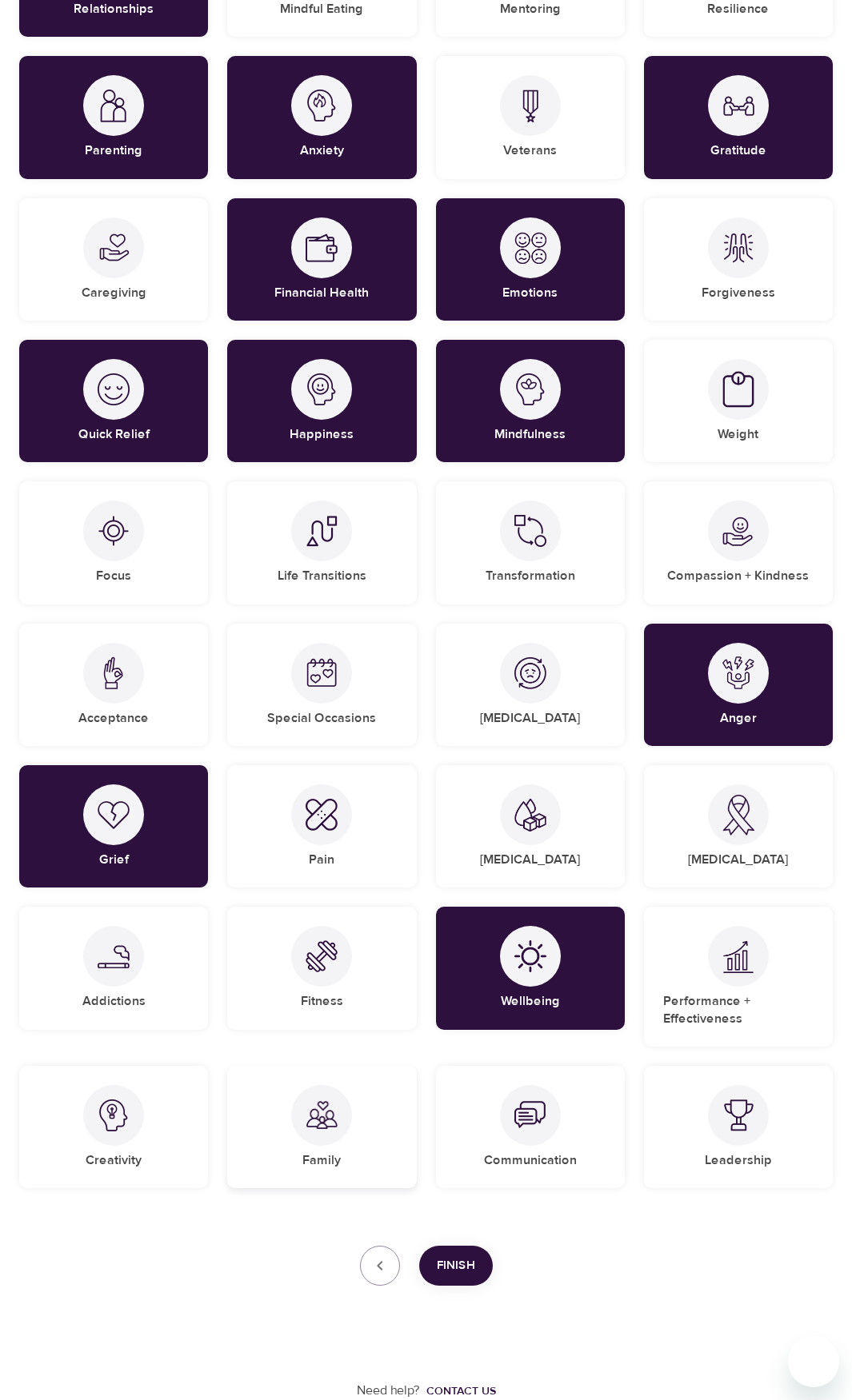
click at [310, 1131] on div at bounding box center [321, 1115] width 60 height 60
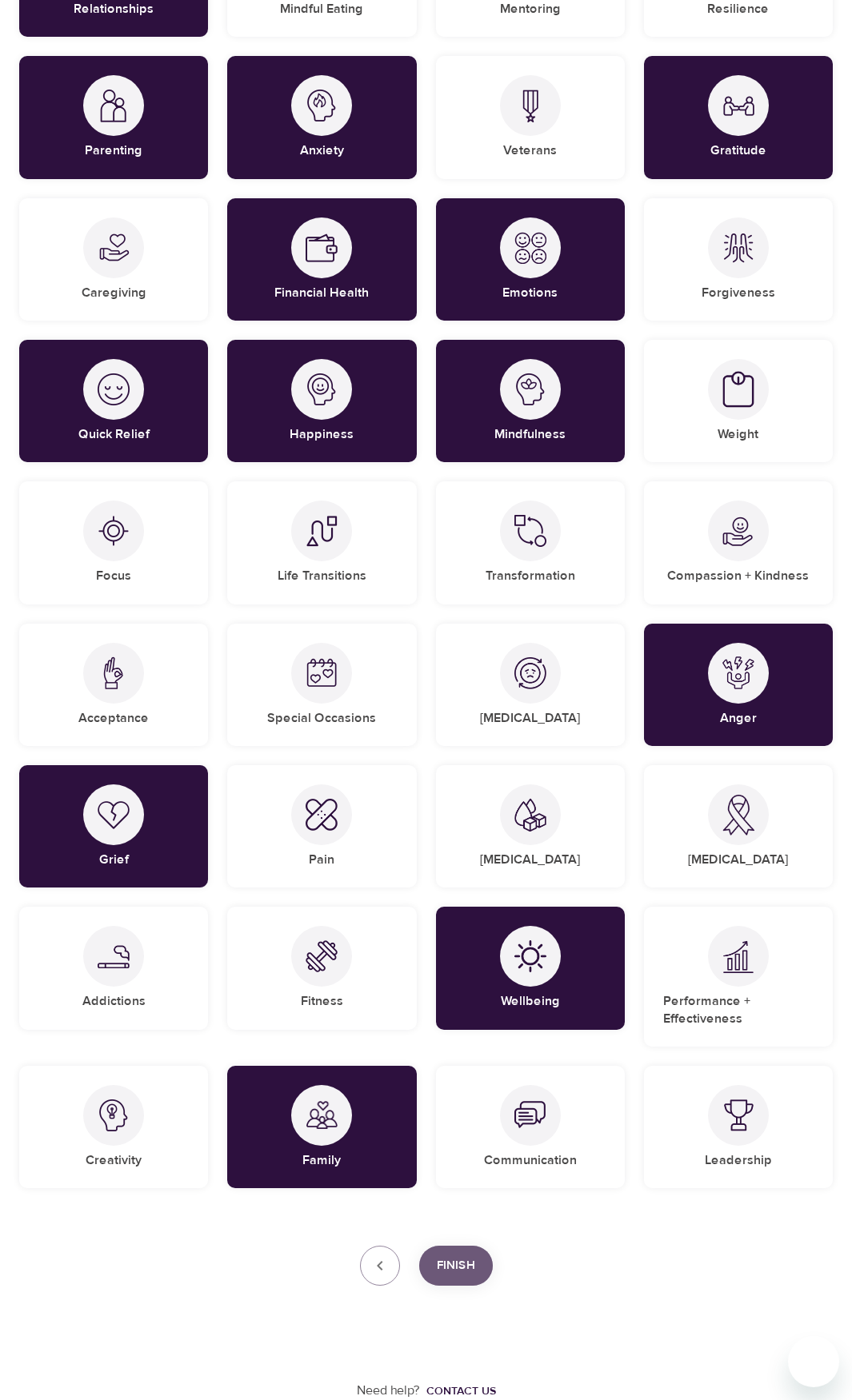
click at [451, 1262] on span "Finish" at bounding box center [456, 1266] width 38 height 21
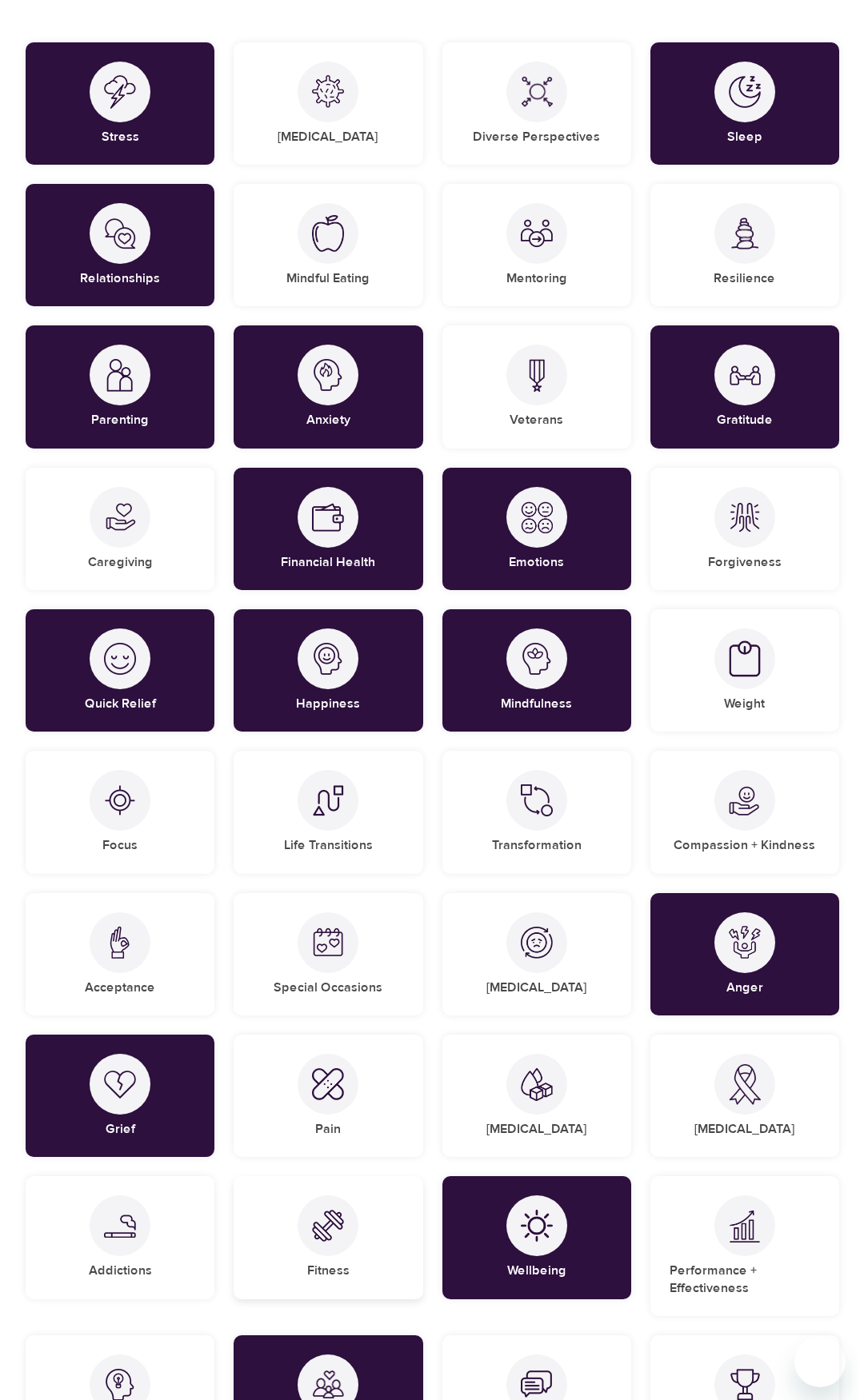
scroll to position [0, 0]
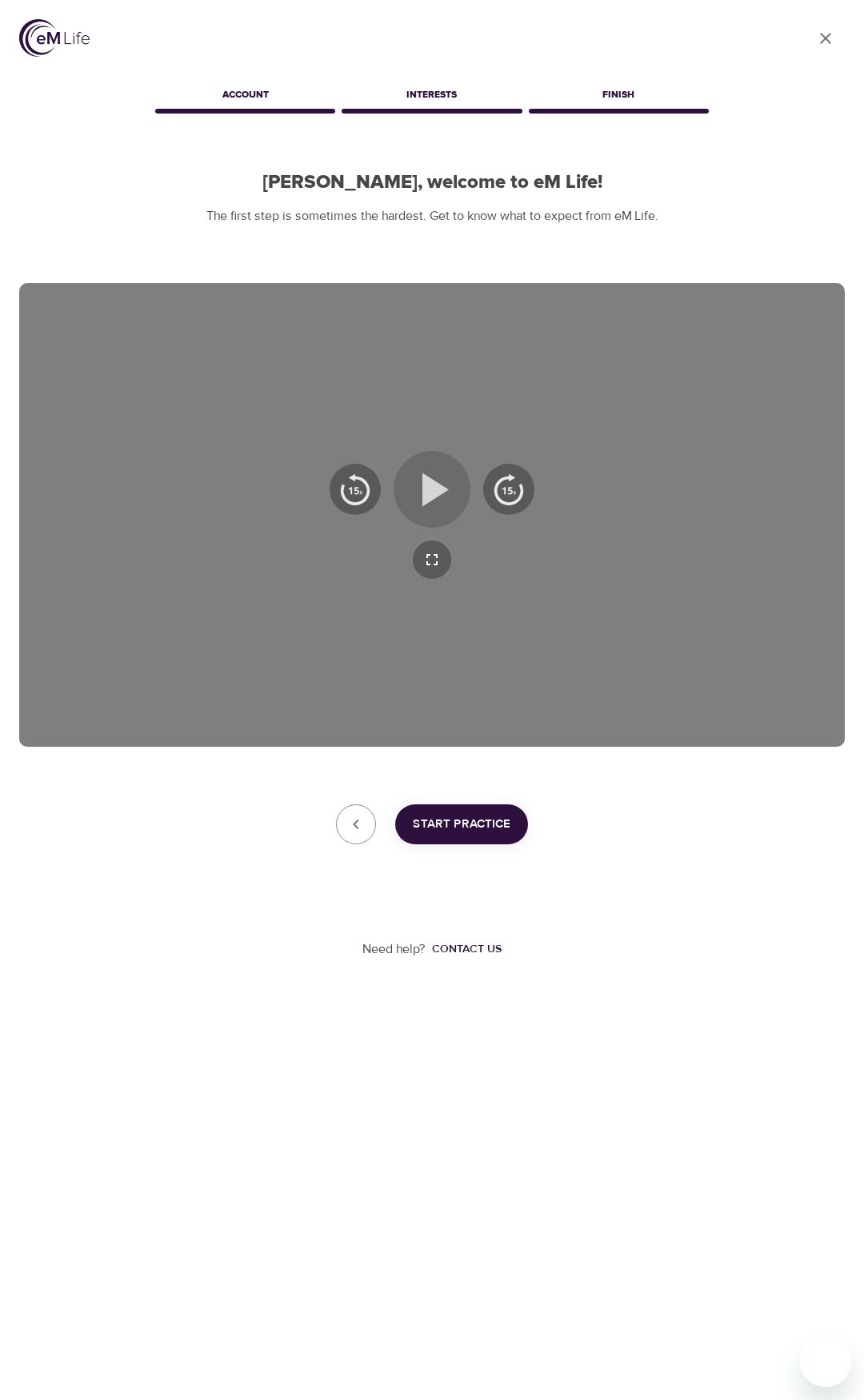
click at [436, 490] on icon "button" at bounding box center [435, 489] width 27 height 34
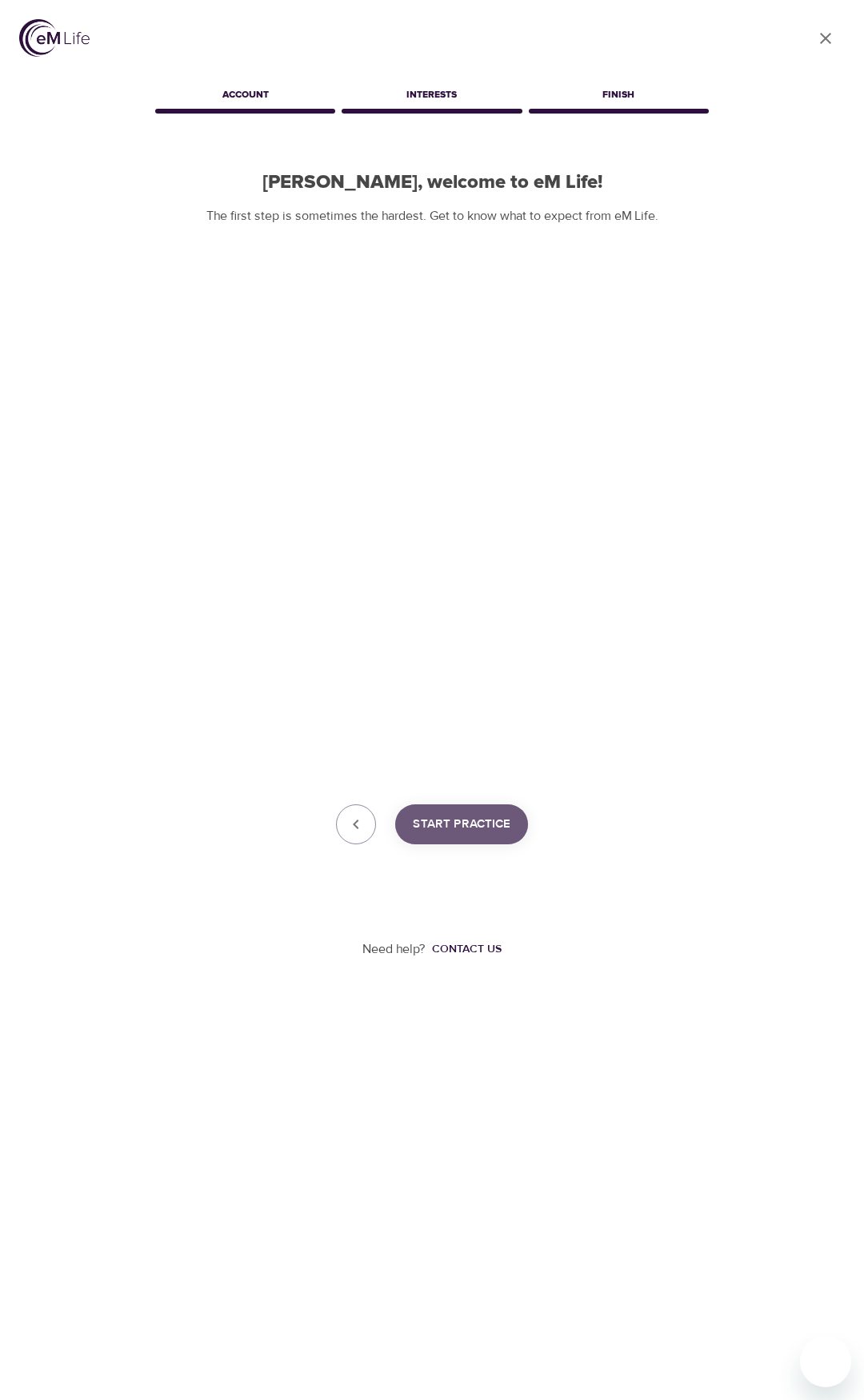
click at [491, 823] on span "Start Practice" at bounding box center [461, 824] width 98 height 21
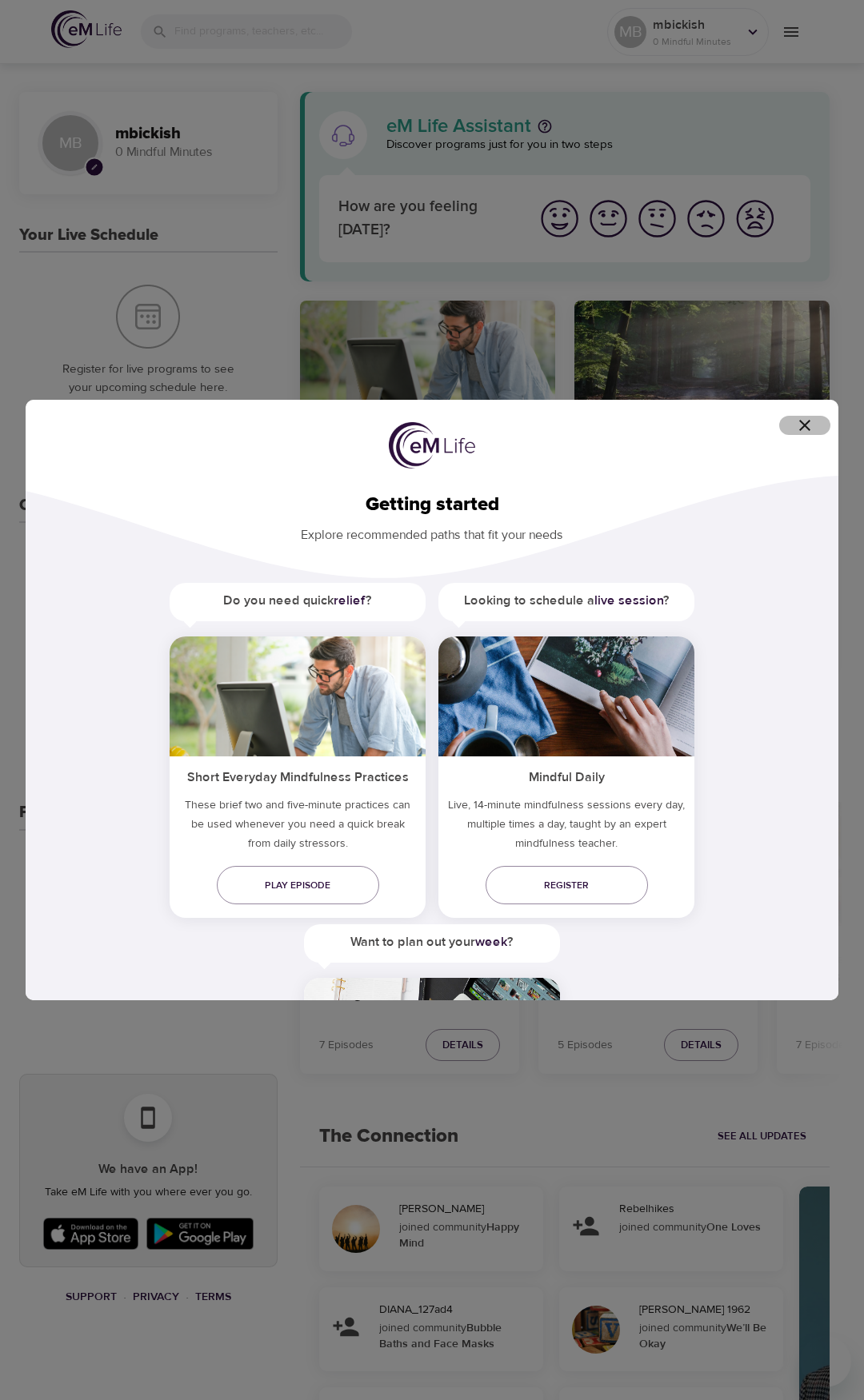
click at [804, 421] on icon "button" at bounding box center [805, 425] width 19 height 19
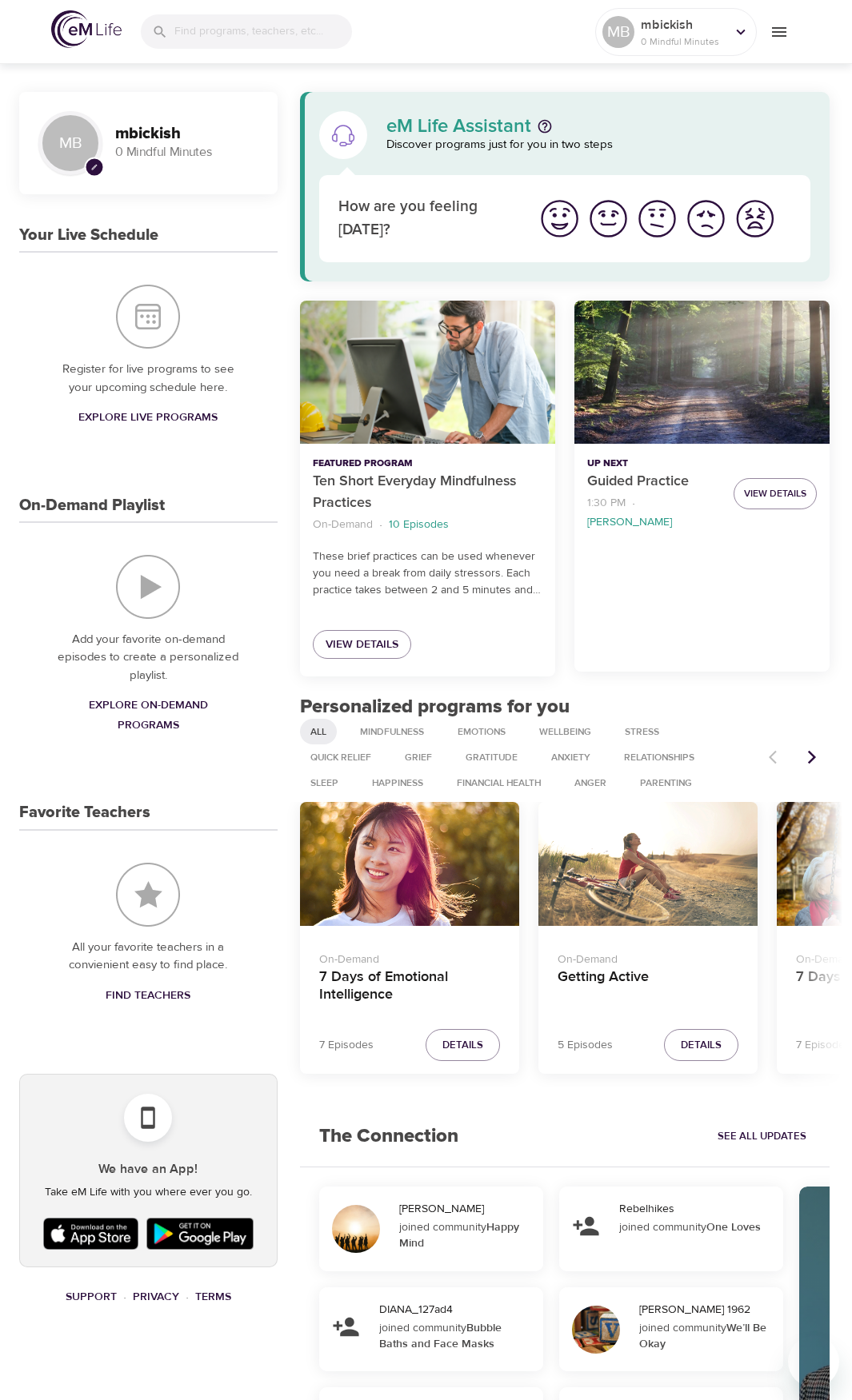
click at [655, 226] on img "I'm feeling ok" at bounding box center [657, 218] width 44 height 44
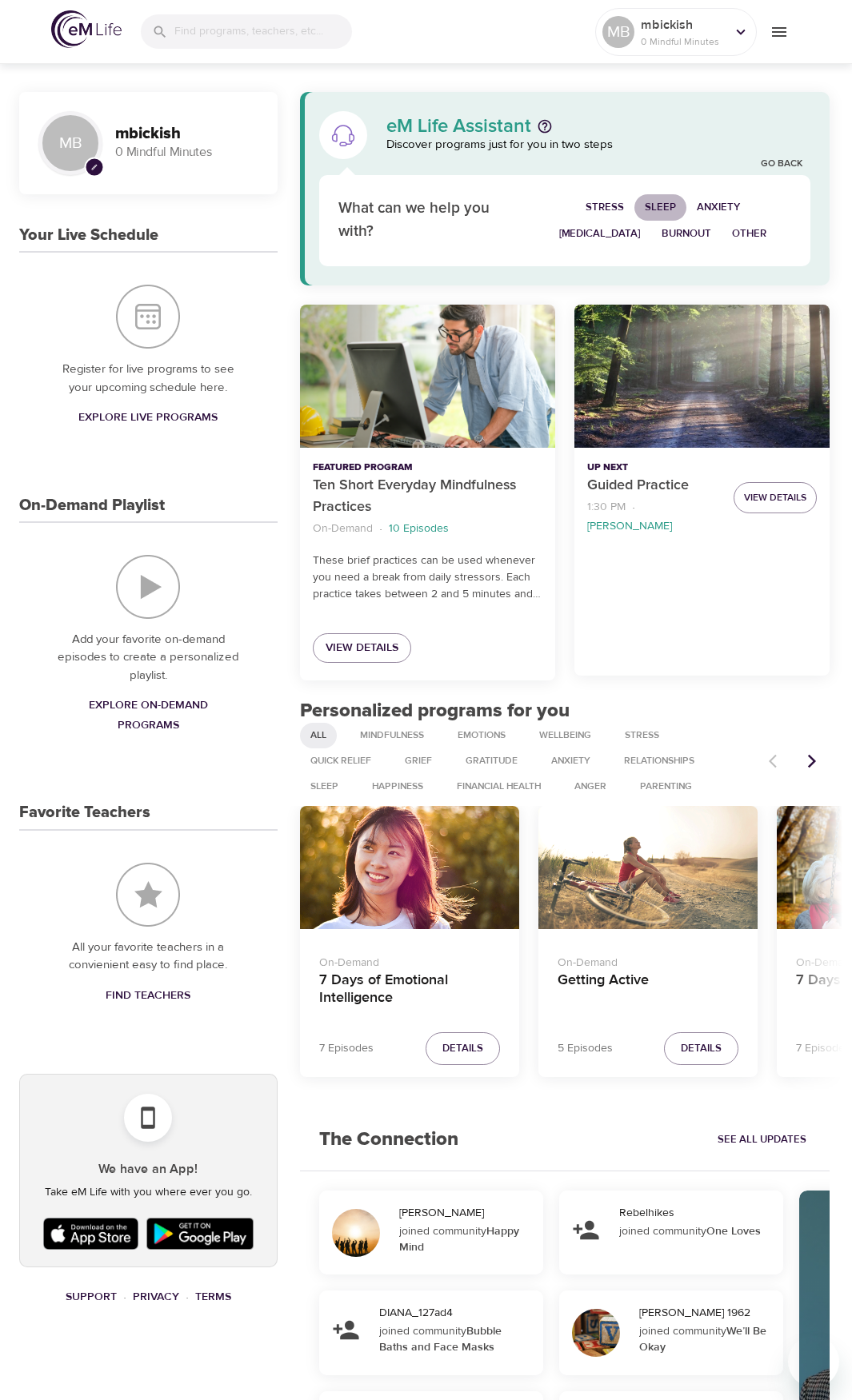
click at [644, 207] on span "Sleep" at bounding box center [660, 207] width 31 height 18
click at [585, 206] on span "Stress" at bounding box center [604, 207] width 38 height 18
